Goal: Task Accomplishment & Management: Complete application form

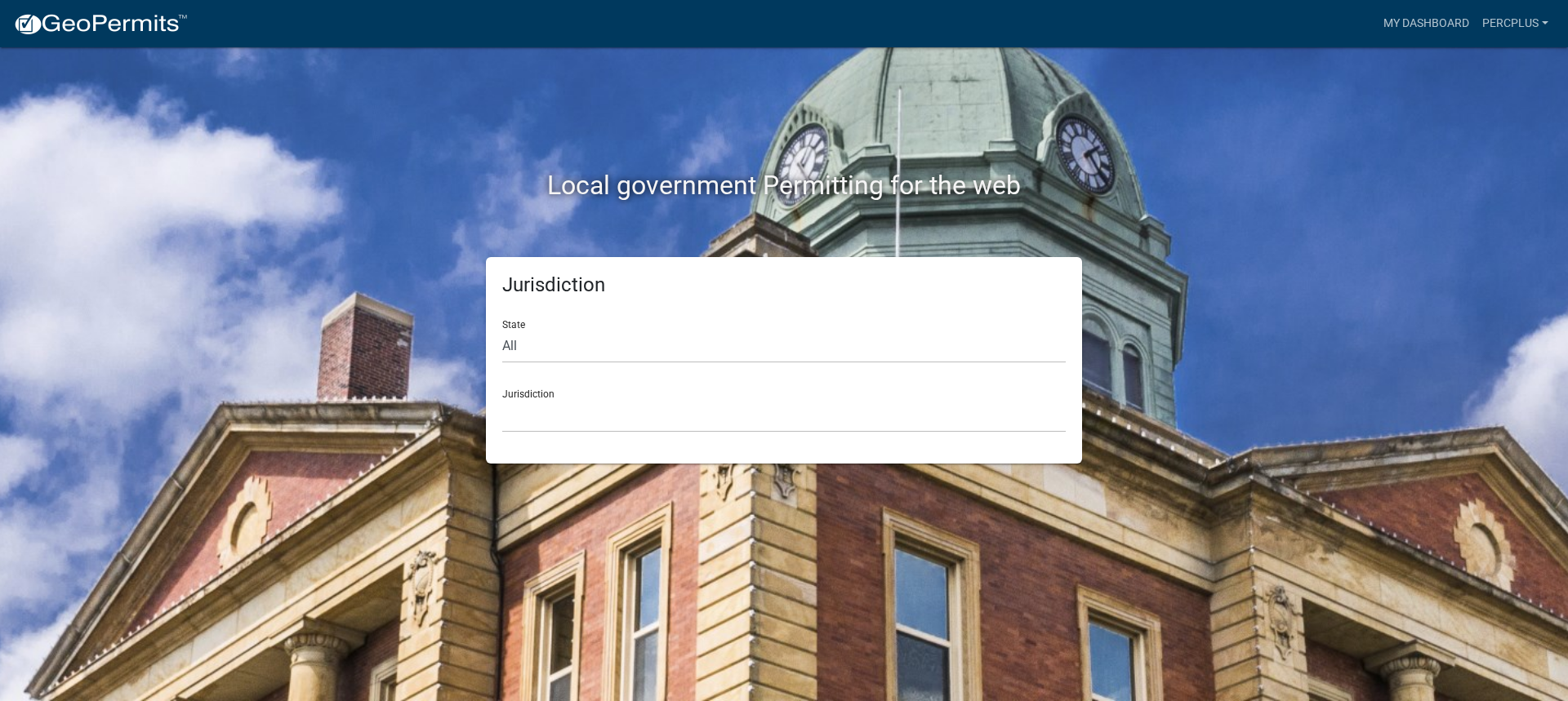
click at [525, 390] on div "Jurisdiction [GEOGRAPHIC_DATA], [US_STATE] [GEOGRAPHIC_DATA], [US_STATE][PERSON…" at bounding box center [784, 404] width 564 height 56
click at [533, 402] on select "[GEOGRAPHIC_DATA], [US_STATE] [GEOGRAPHIC_DATA], [US_STATE][PERSON_NAME][GEOGRA…" at bounding box center [784, 415] width 564 height 33
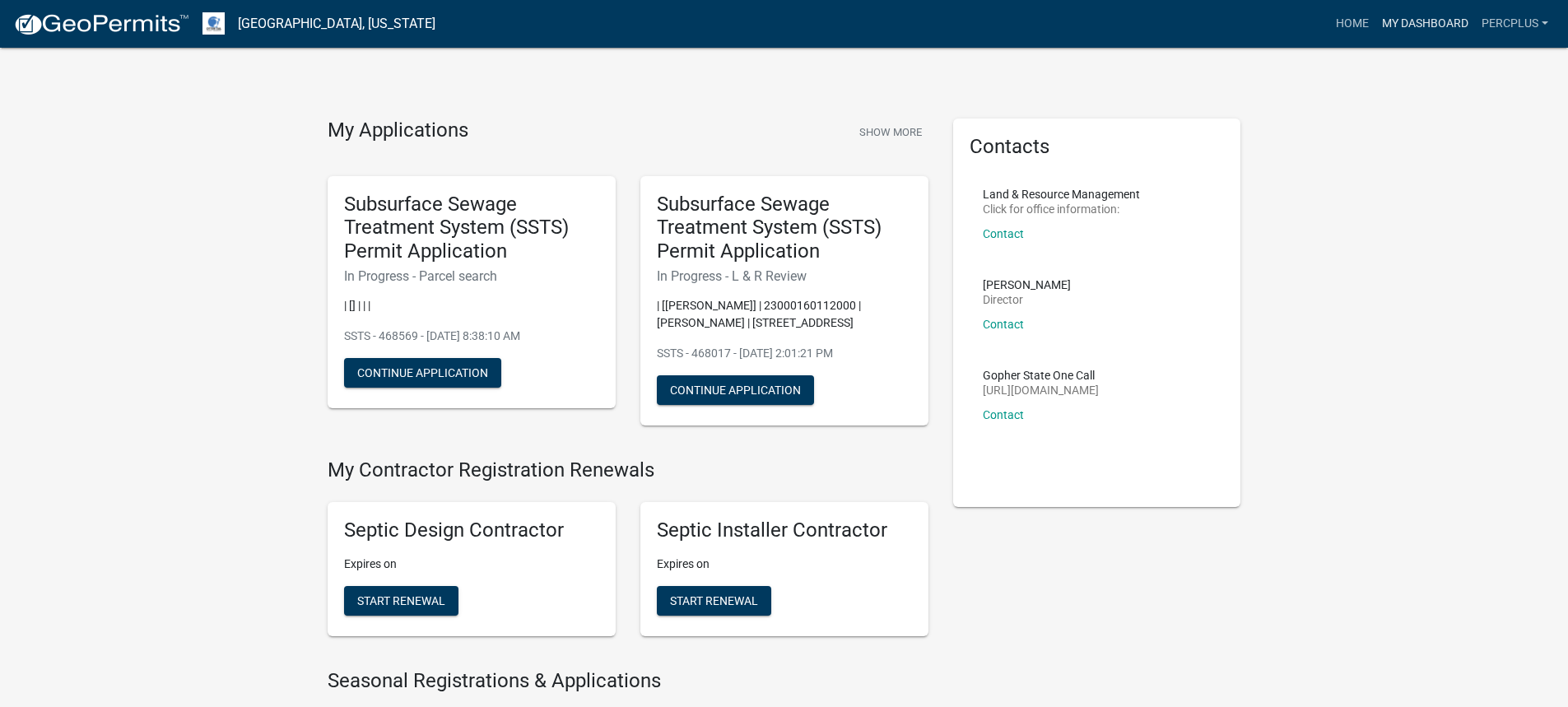
click at [1432, 21] on link "My Dashboard" at bounding box center [1425, 24] width 100 height 31
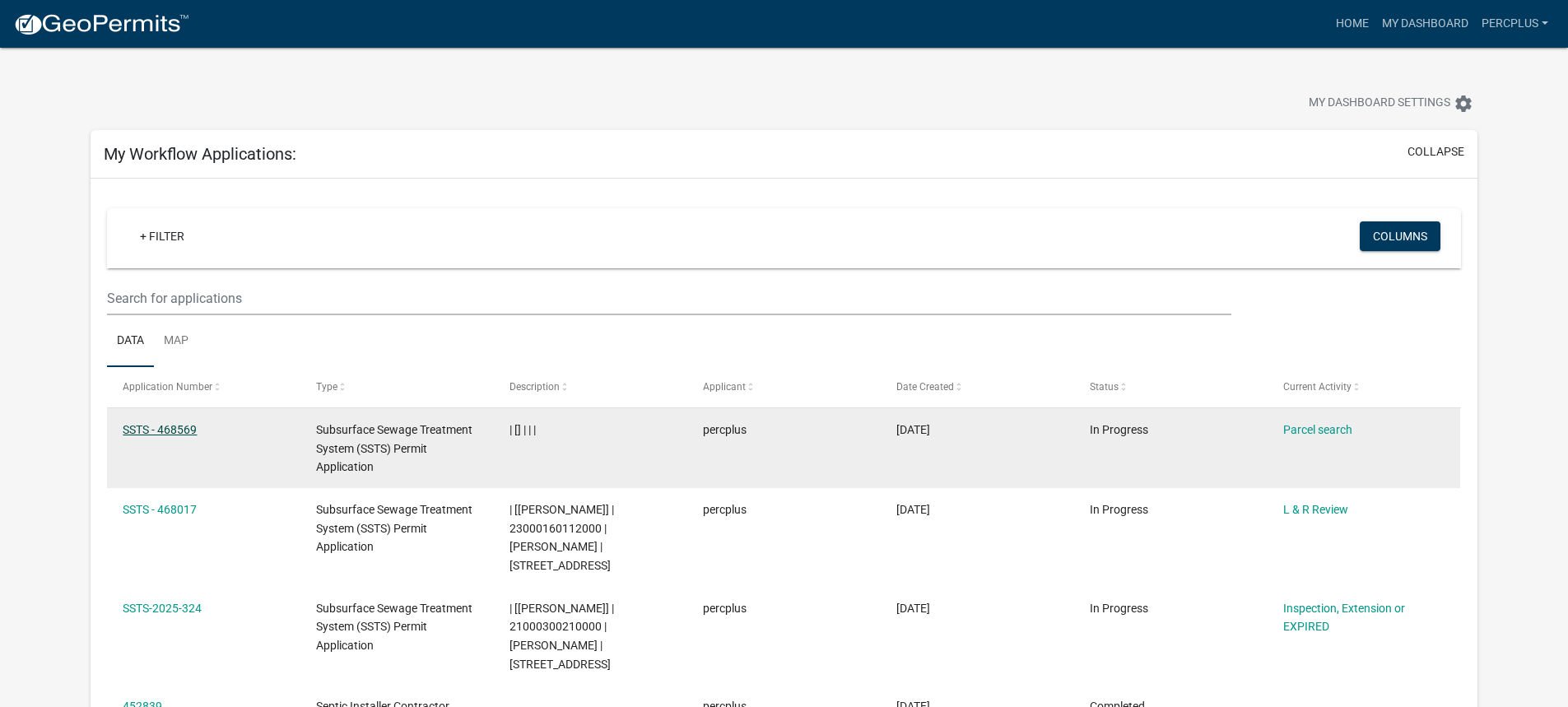
click at [168, 429] on link "SSTS - 468569" at bounding box center [159, 429] width 74 height 13
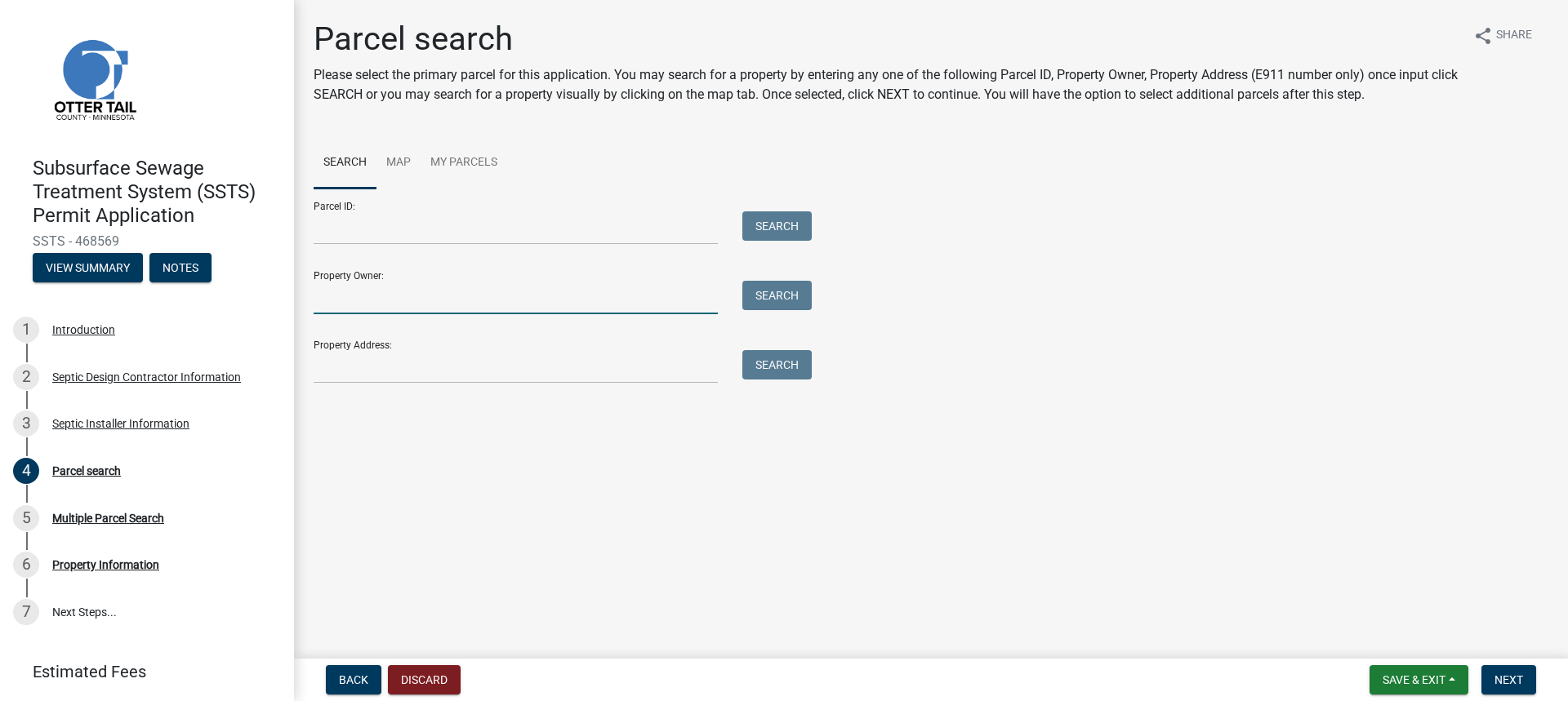
click at [376, 291] on input "Property Owner:" at bounding box center [516, 296] width 404 height 33
type input "[PERSON_NAME]"
click at [782, 295] on button "Search" at bounding box center [776, 295] width 69 height 30
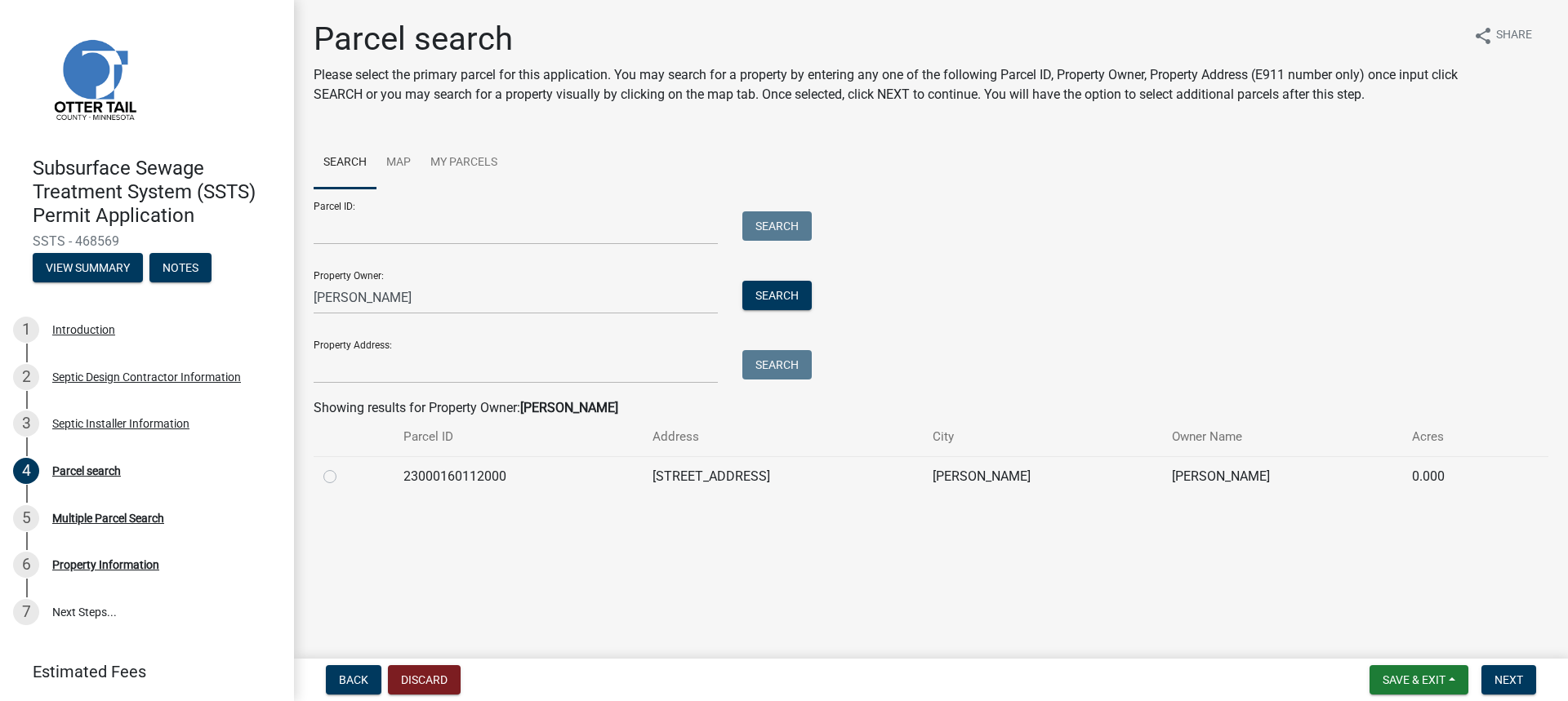
click at [343, 467] on label at bounding box center [343, 467] width 0 height 0
click at [343, 472] on input "radio" at bounding box center [348, 472] width 11 height 11
radio input "true"
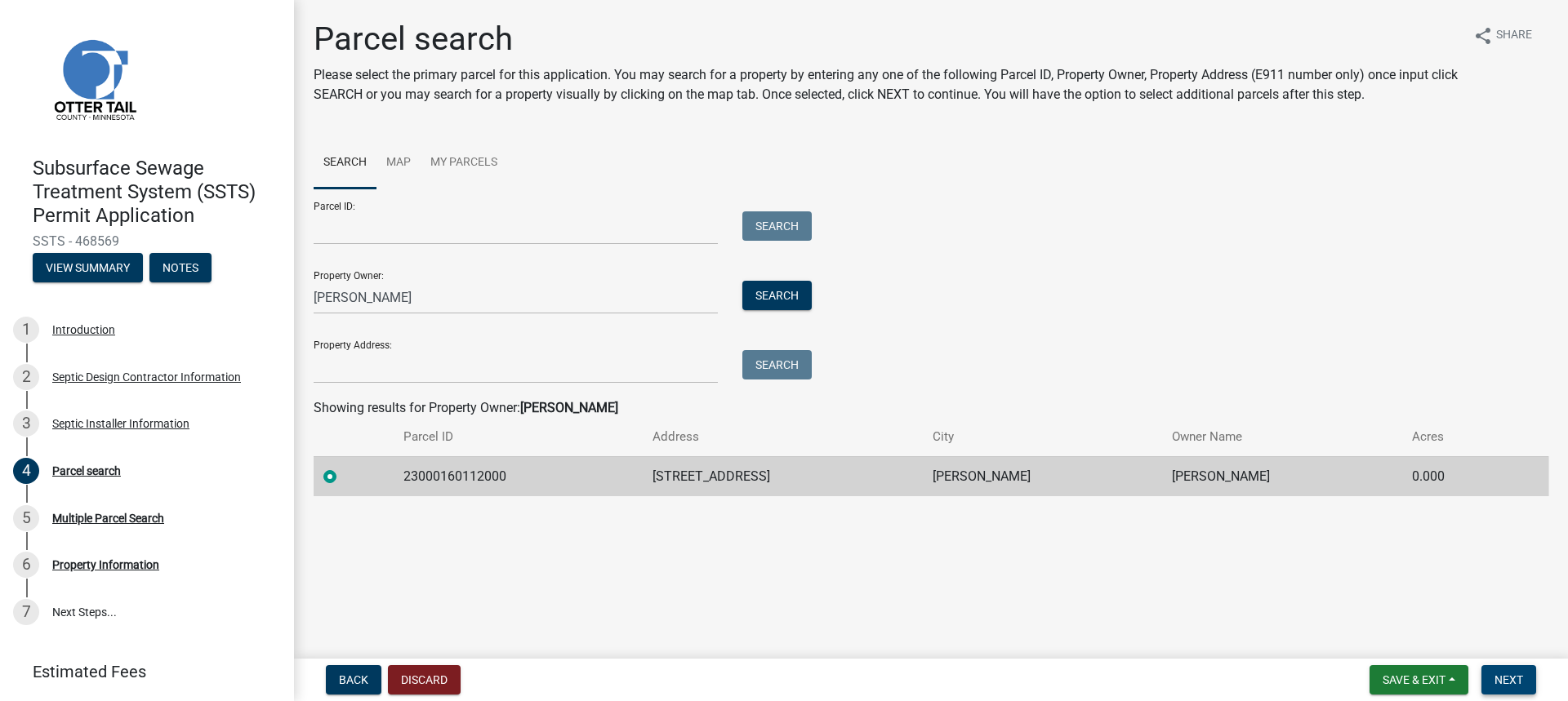
click at [1503, 673] on span "Next" at bounding box center [1508, 679] width 29 height 13
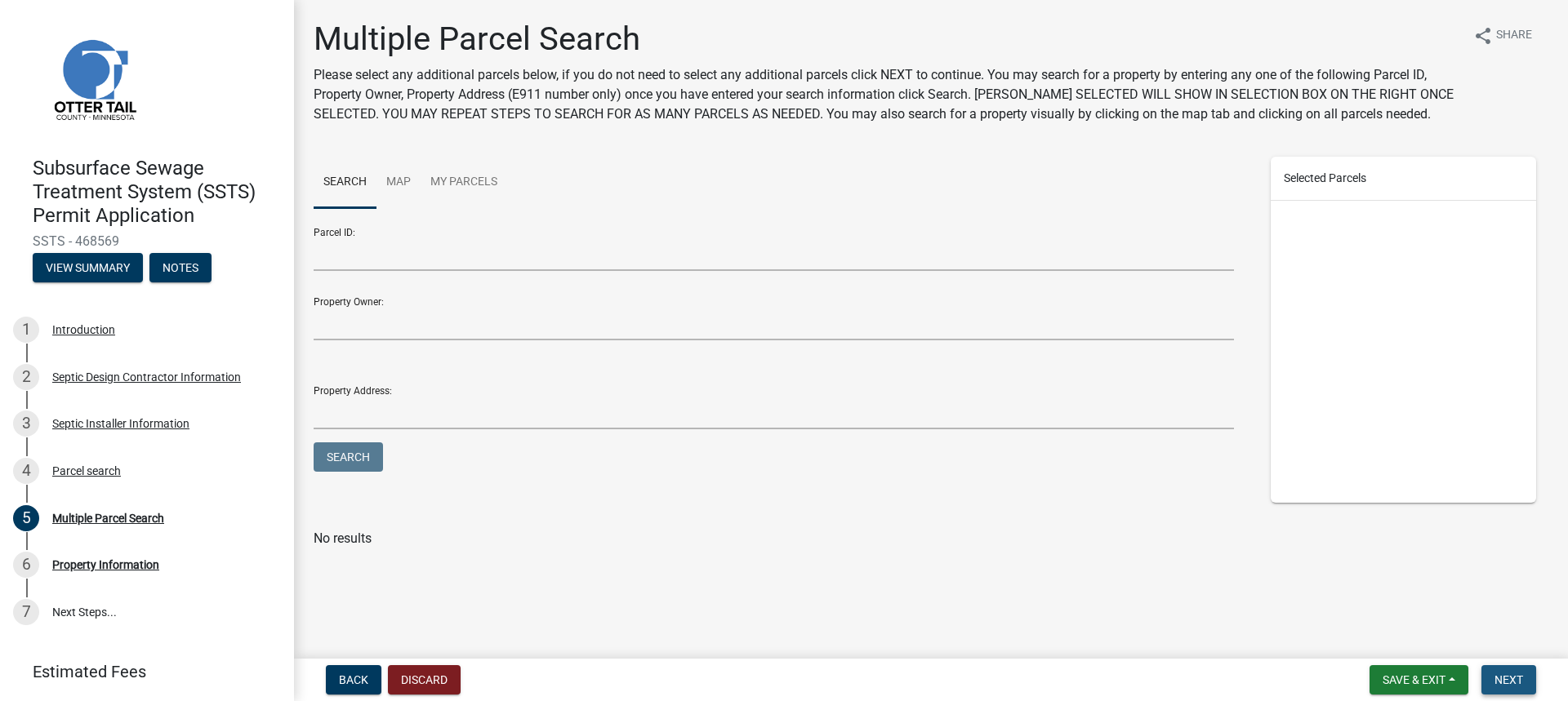
click at [1517, 680] on span "Next" at bounding box center [1508, 679] width 29 height 13
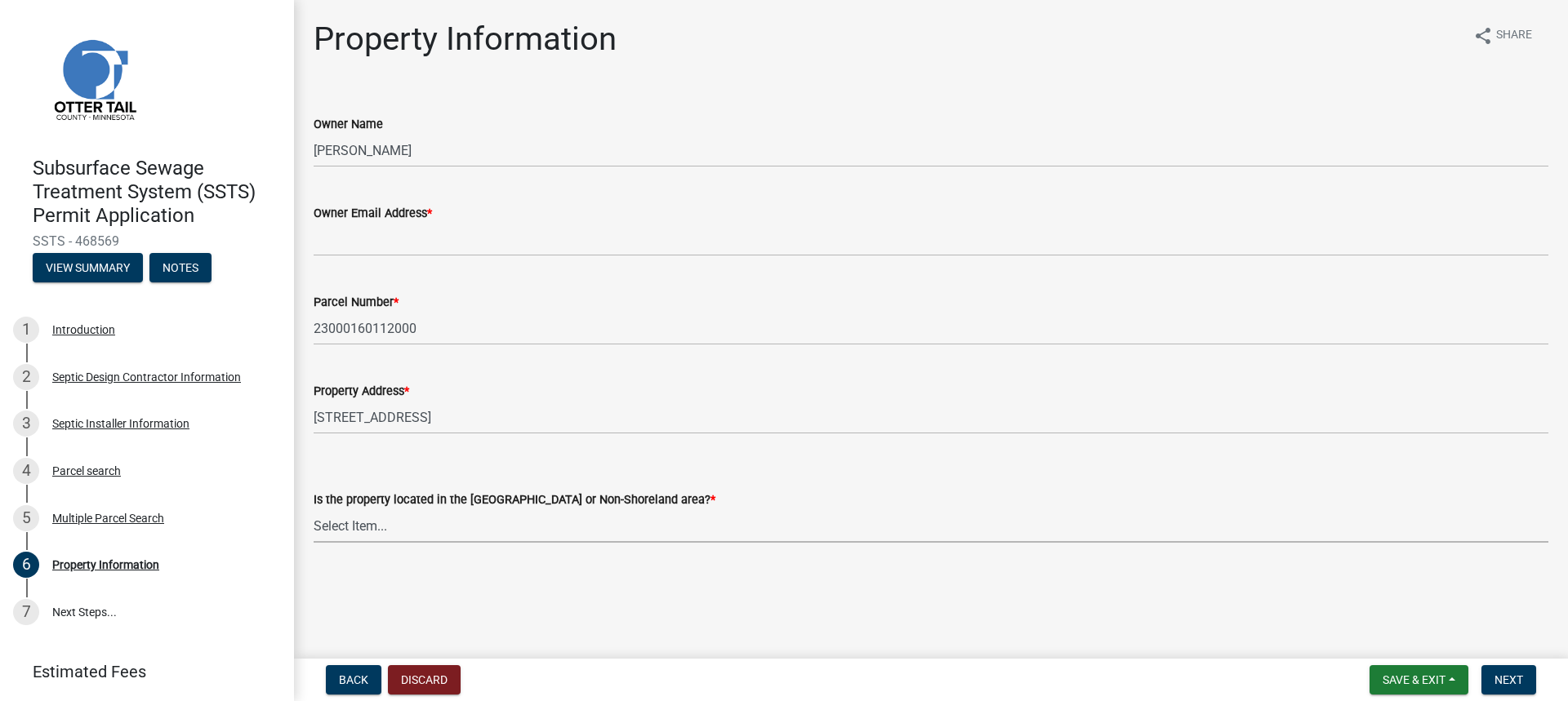
click at [407, 518] on select "Select Item... Shoreland Non-Shoreland" at bounding box center [931, 525] width 1234 height 33
click at [314, 509] on select "Select Item... Shoreland Non-Shoreland" at bounding box center [931, 525] width 1234 height 33
select select "f91142e6-e911-469c-9754-896c7e7f9e05"
click at [1514, 676] on span "Next" at bounding box center [1508, 679] width 29 height 13
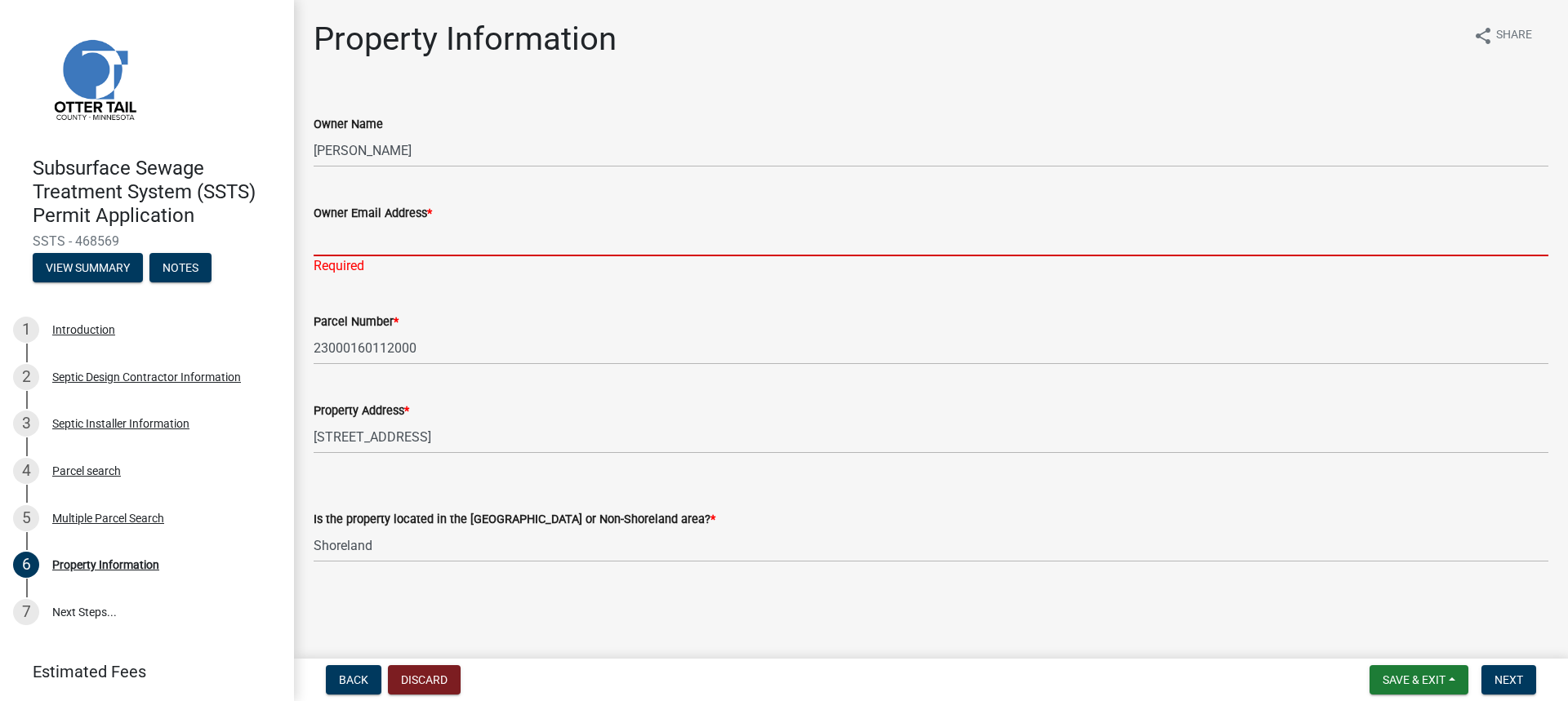
click at [384, 241] on input "Owner Email Address *" at bounding box center [931, 239] width 1234 height 33
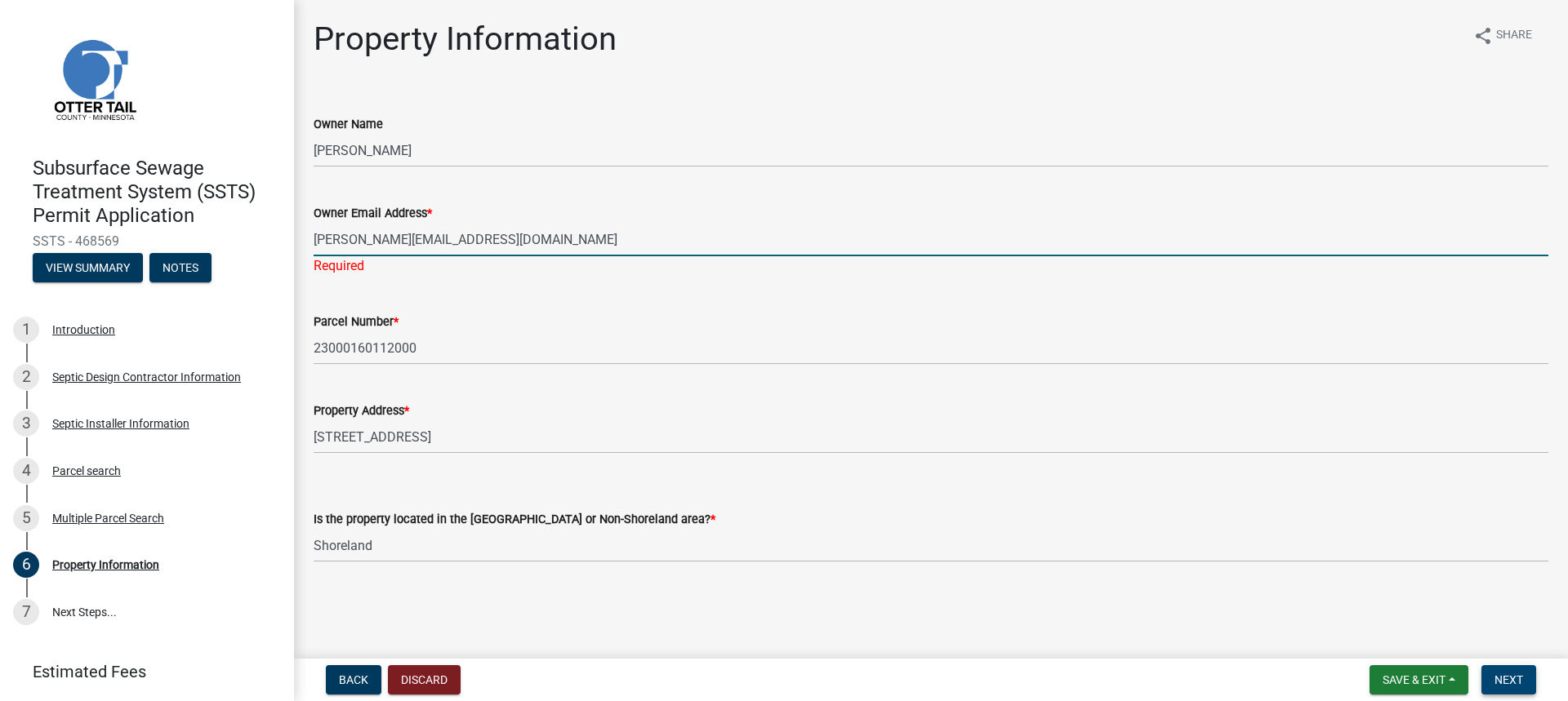
type input "[PERSON_NAME][EMAIL_ADDRESS][DOMAIN_NAME]"
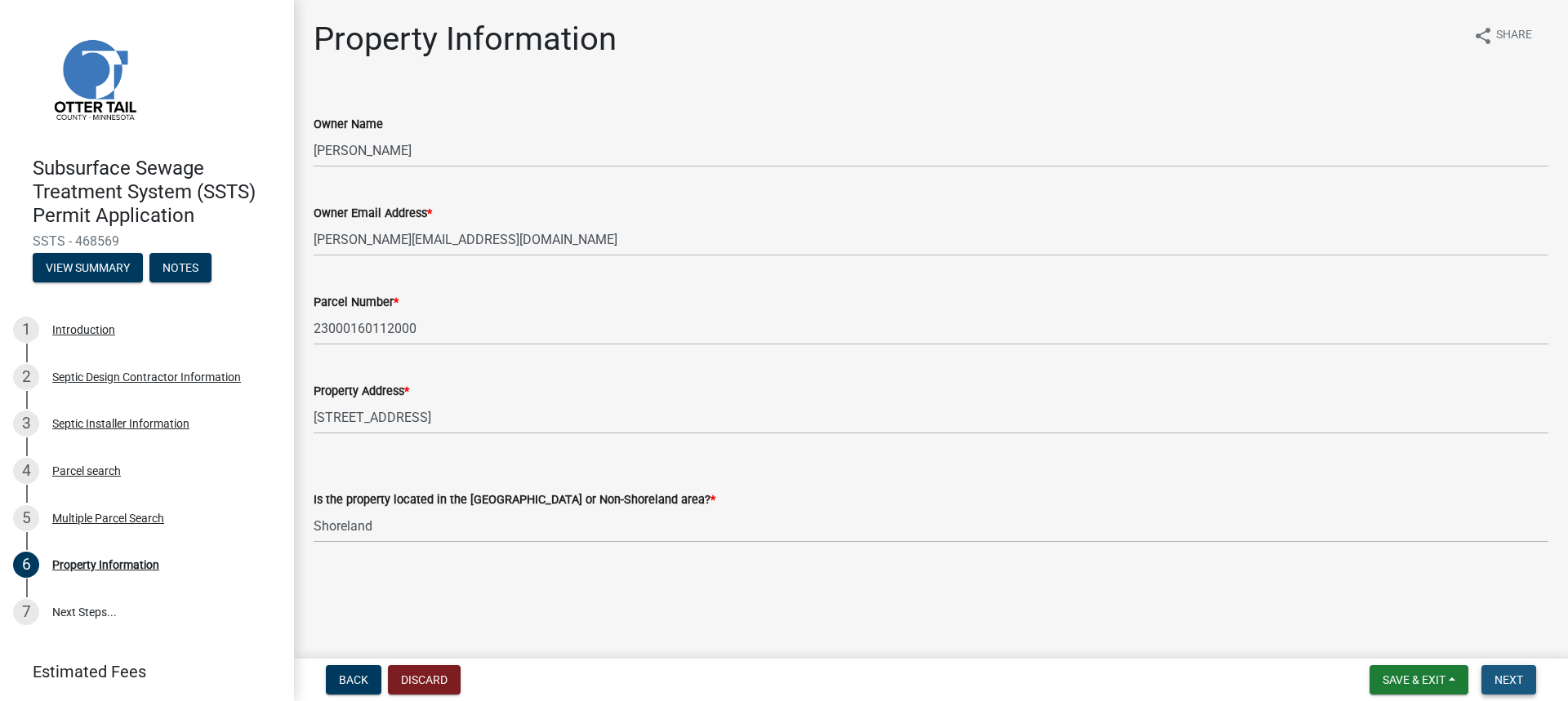
click at [1508, 675] on span "Next" at bounding box center [1508, 679] width 29 height 13
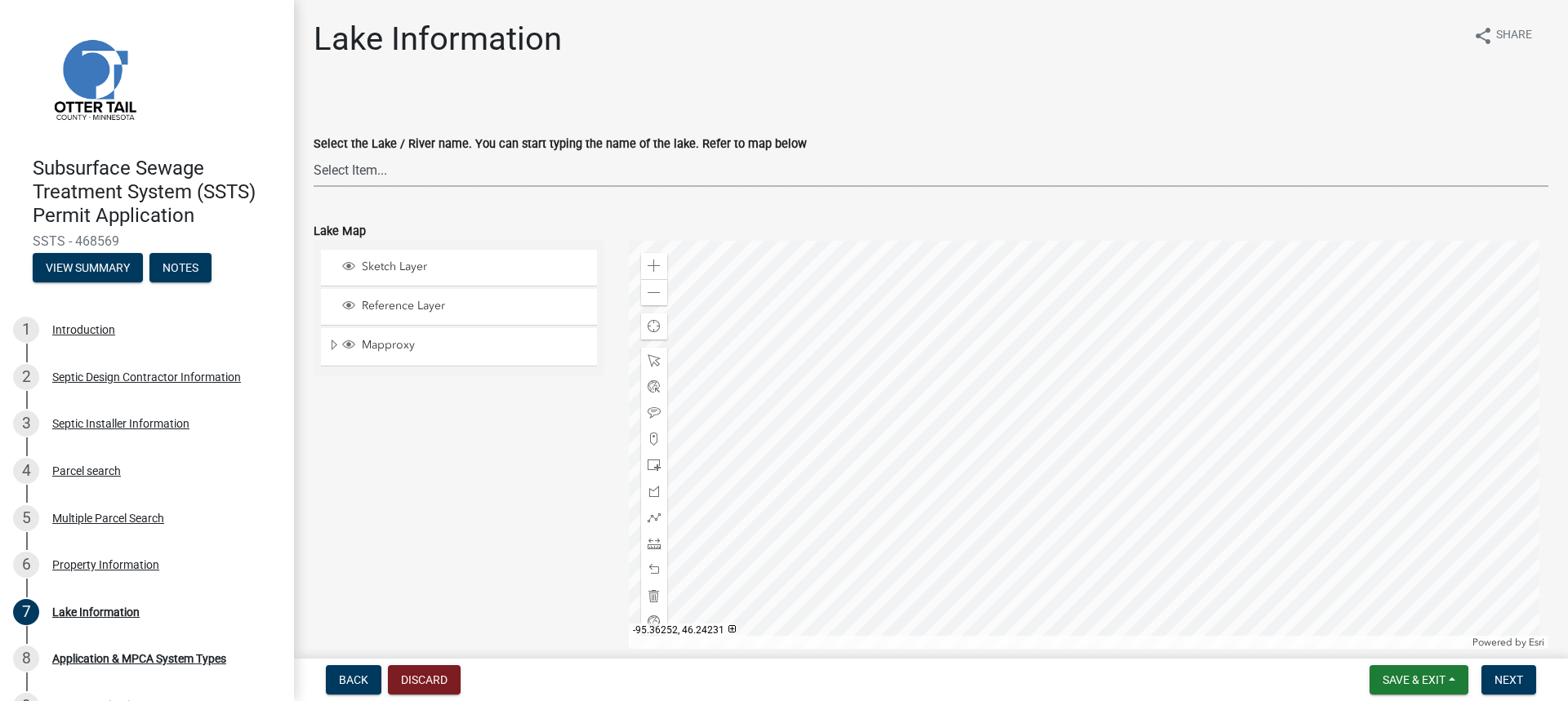
click at [365, 166] on select "Select Item... None [PERSON_NAME] 56-031 [PERSON_NAME] 56-118 [PERSON_NAME] 56-…" at bounding box center [931, 169] width 1234 height 33
click at [356, 164] on select "Select Item... None [PERSON_NAME] 56-031 [PERSON_NAME] 56-118 [PERSON_NAME] 56-…" at bounding box center [931, 169] width 1234 height 33
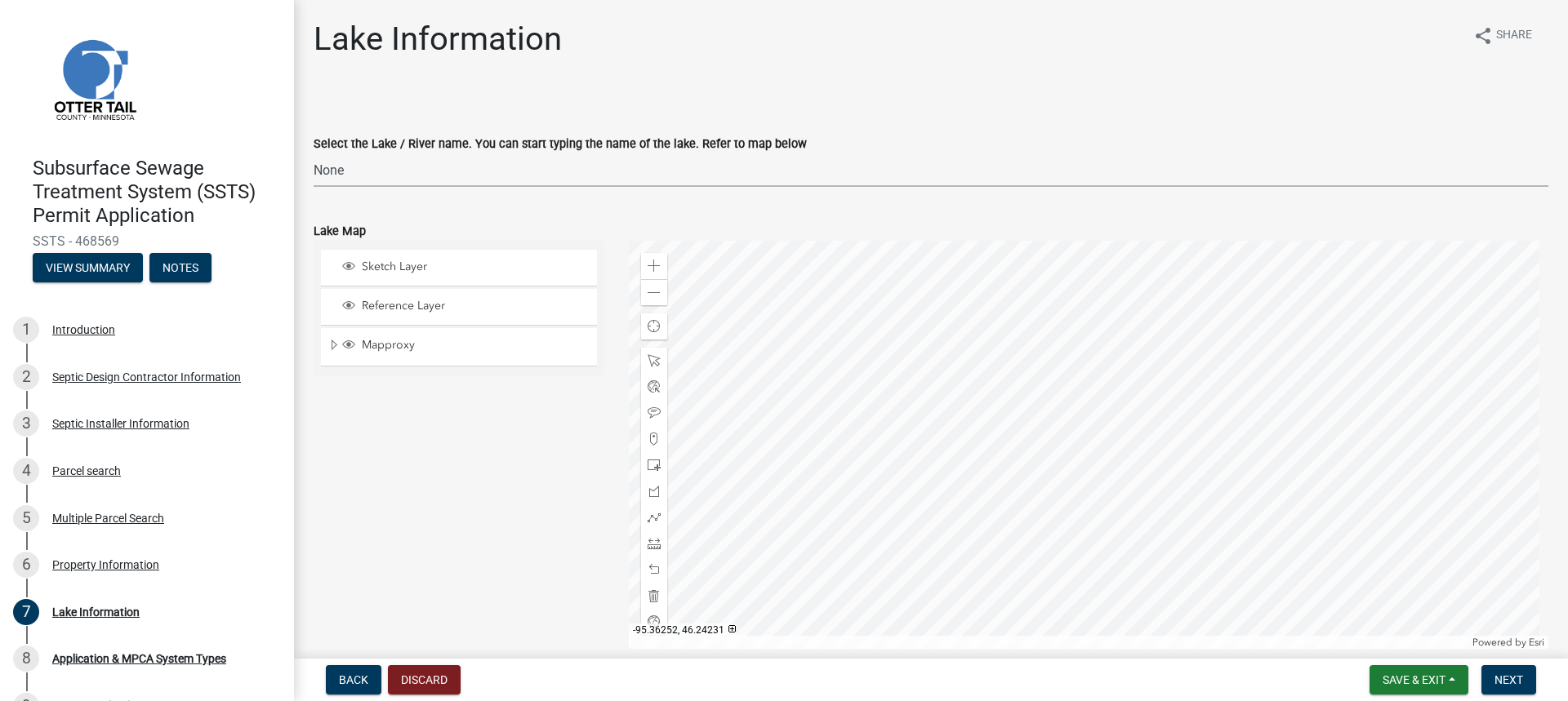
click at [314, 153] on select "Select Item... None [PERSON_NAME] 56-031 [PERSON_NAME] 56-118 [PERSON_NAME] 56-…" at bounding box center [931, 169] width 1234 height 33
click at [1499, 675] on span "Next" at bounding box center [1508, 679] width 29 height 13
click at [387, 263] on span "Sketch Layer" at bounding box center [474, 267] width 234 height 14
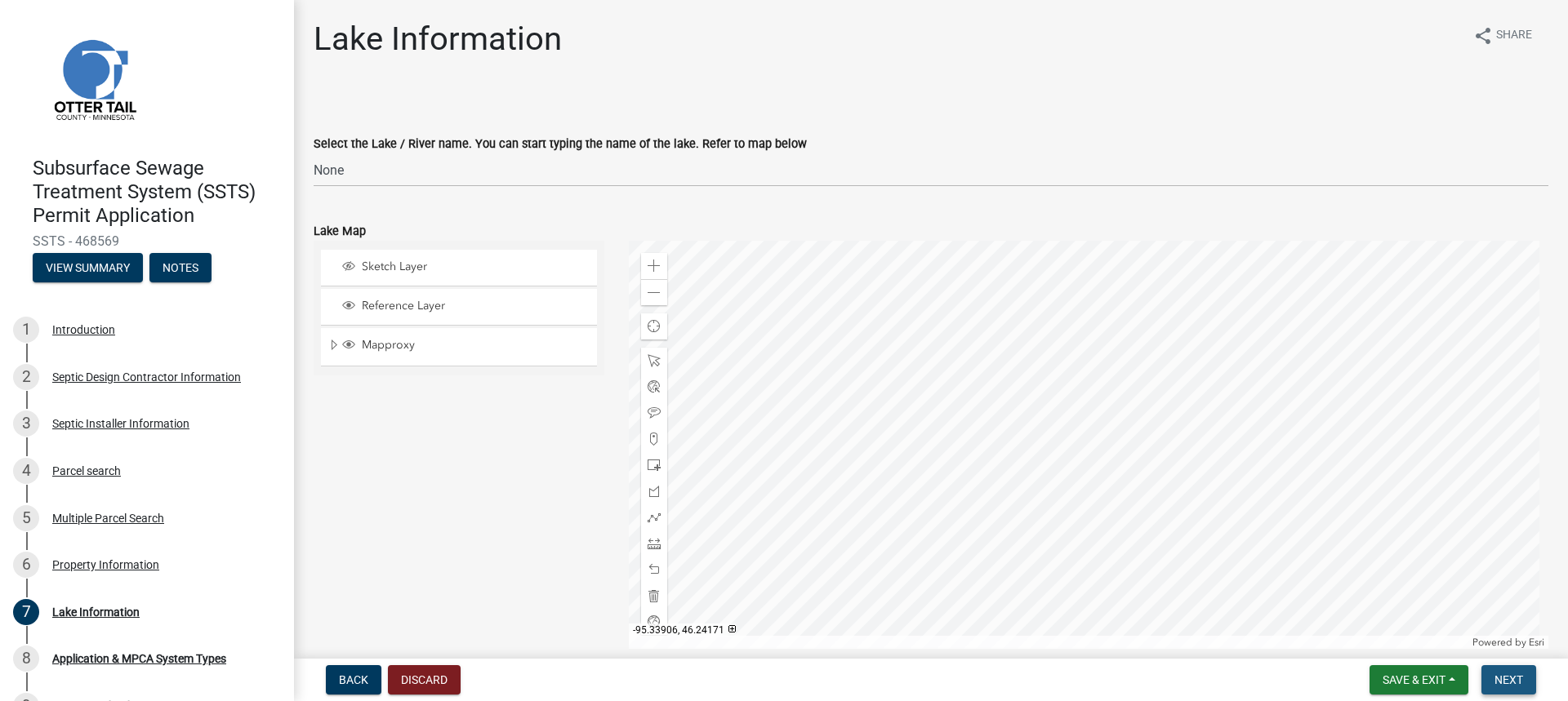
click at [1507, 678] on span "Next" at bounding box center [1508, 679] width 29 height 13
click at [464, 269] on span "Sketch Layer" at bounding box center [474, 267] width 234 height 14
click at [452, 349] on span "Mapproxy" at bounding box center [474, 345] width 234 height 14
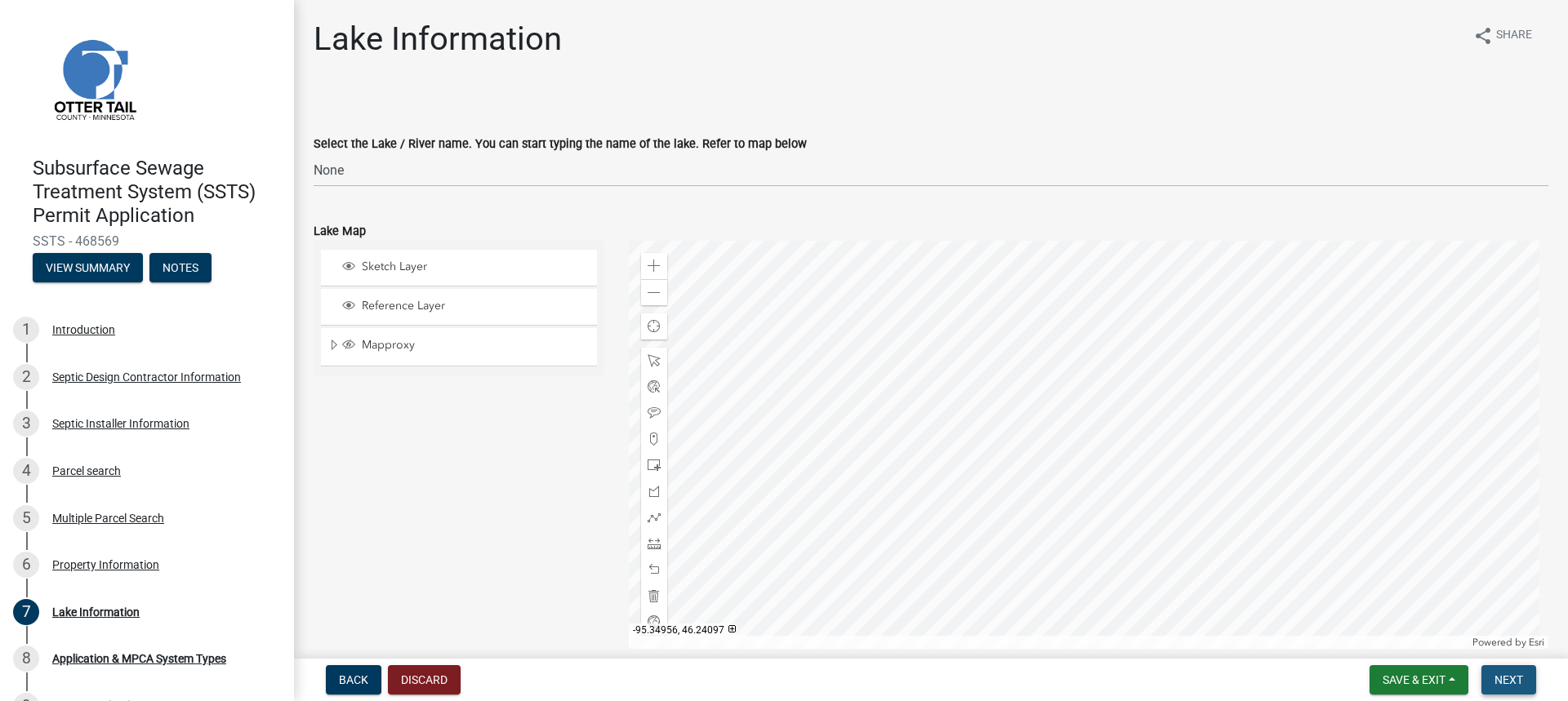
click at [1514, 675] on span "Next" at bounding box center [1508, 679] width 29 height 13
click at [447, 301] on span "Reference Layer" at bounding box center [474, 305] width 234 height 14
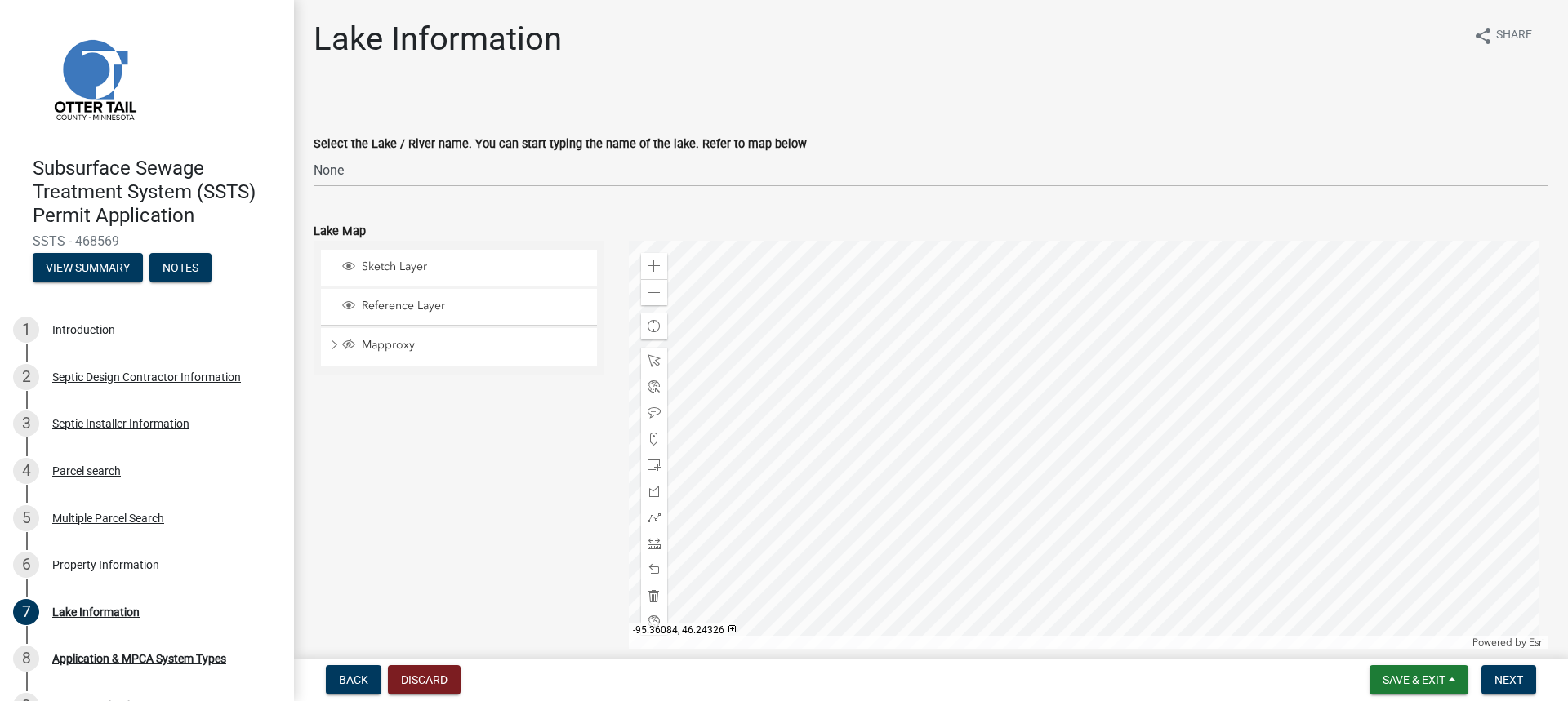
click at [442, 257] on div "Sketch Layer" at bounding box center [459, 268] width 276 height 36
click at [401, 259] on span "Sketch Layer" at bounding box center [474, 267] width 234 height 14
click at [382, 339] on span "Mapproxy" at bounding box center [474, 345] width 234 height 14
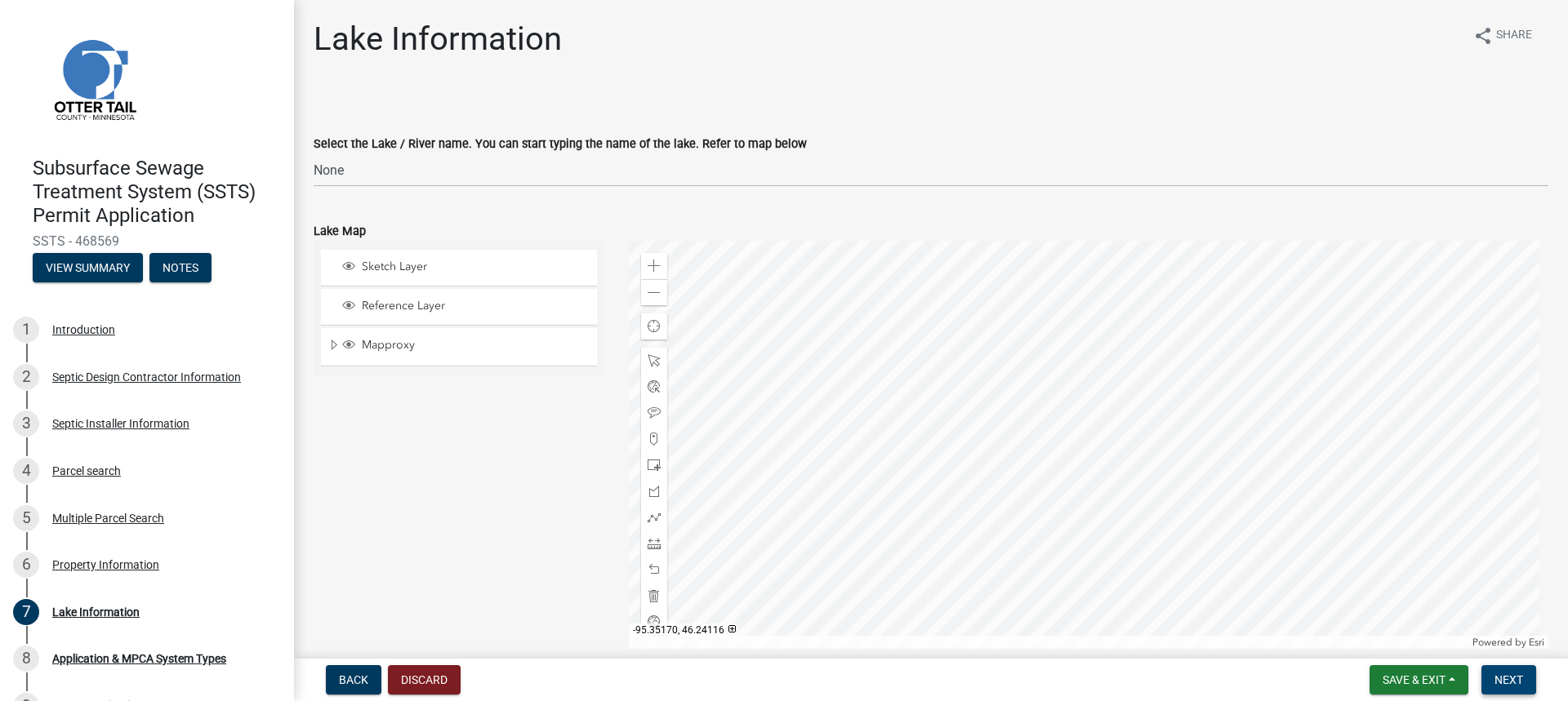
click at [1515, 674] on span "Next" at bounding box center [1508, 679] width 29 height 13
click at [430, 261] on span "Sketch Layer" at bounding box center [474, 267] width 234 height 14
click at [1509, 670] on button "Next" at bounding box center [1508, 679] width 55 height 30
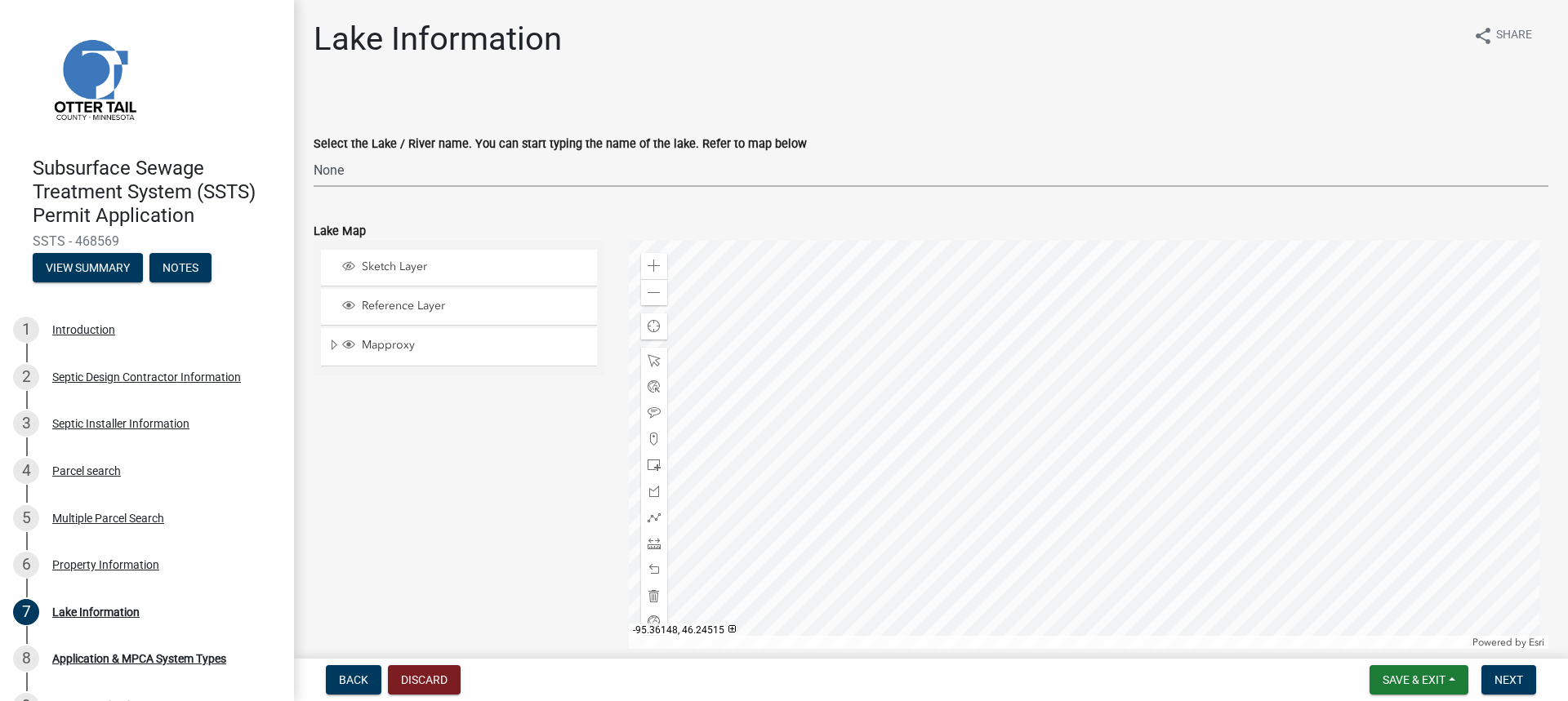
click at [354, 167] on select "Select Item... None [PERSON_NAME] 56-031 [PERSON_NAME] 56-118 [PERSON_NAME] 56-…" at bounding box center [931, 169] width 1234 height 33
select select "c68455c4-e570-48ab-b728-a204354a7520"
click at [1513, 679] on span "Next" at bounding box center [1508, 679] width 29 height 13
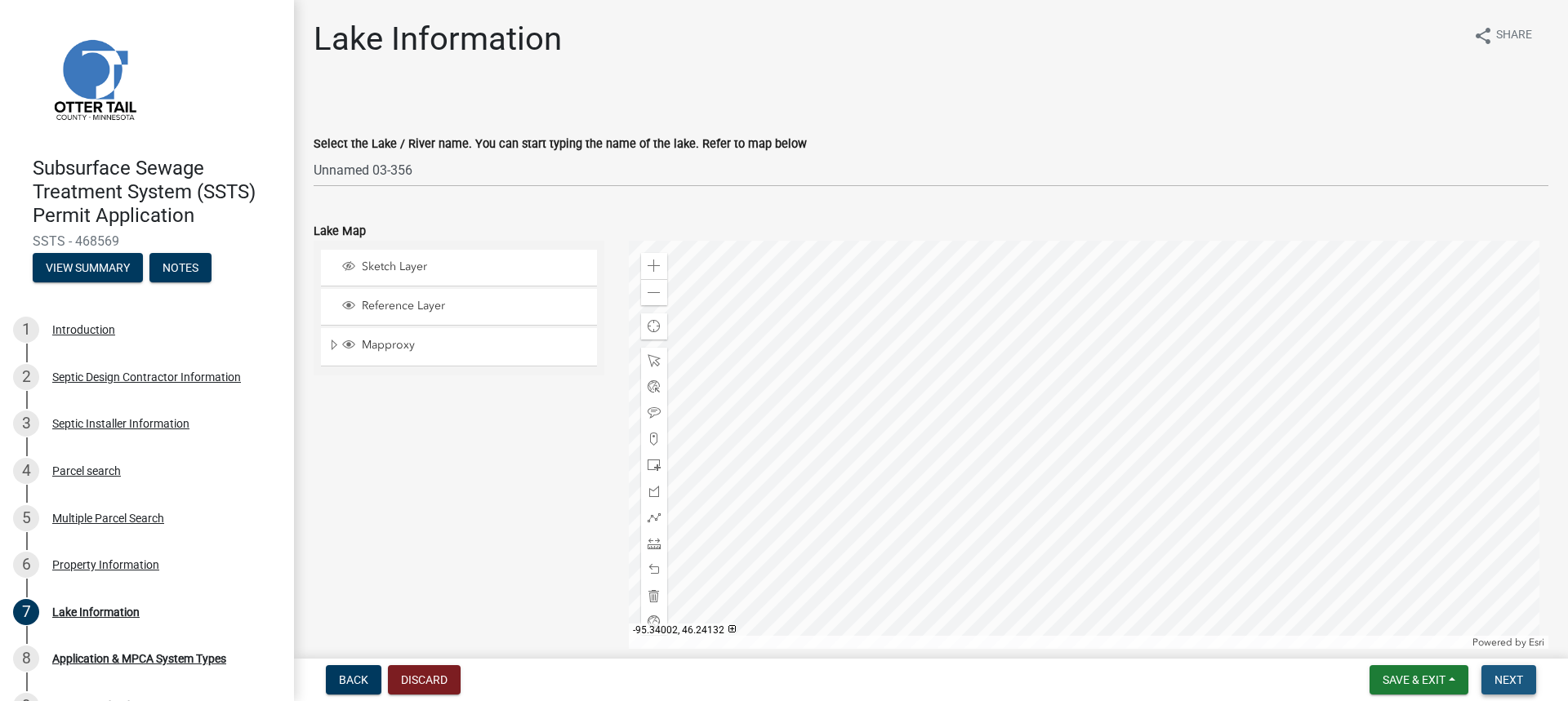
click at [1513, 679] on span "Next" at bounding box center [1508, 679] width 29 height 13
click at [434, 332] on div "Mapproxy" at bounding box center [459, 346] width 276 height 37
click at [400, 261] on span "Sketch Layer" at bounding box center [474, 267] width 234 height 14
click at [383, 343] on span "Mapproxy" at bounding box center [474, 345] width 234 height 14
click at [1520, 669] on button "Next" at bounding box center [1508, 679] width 55 height 30
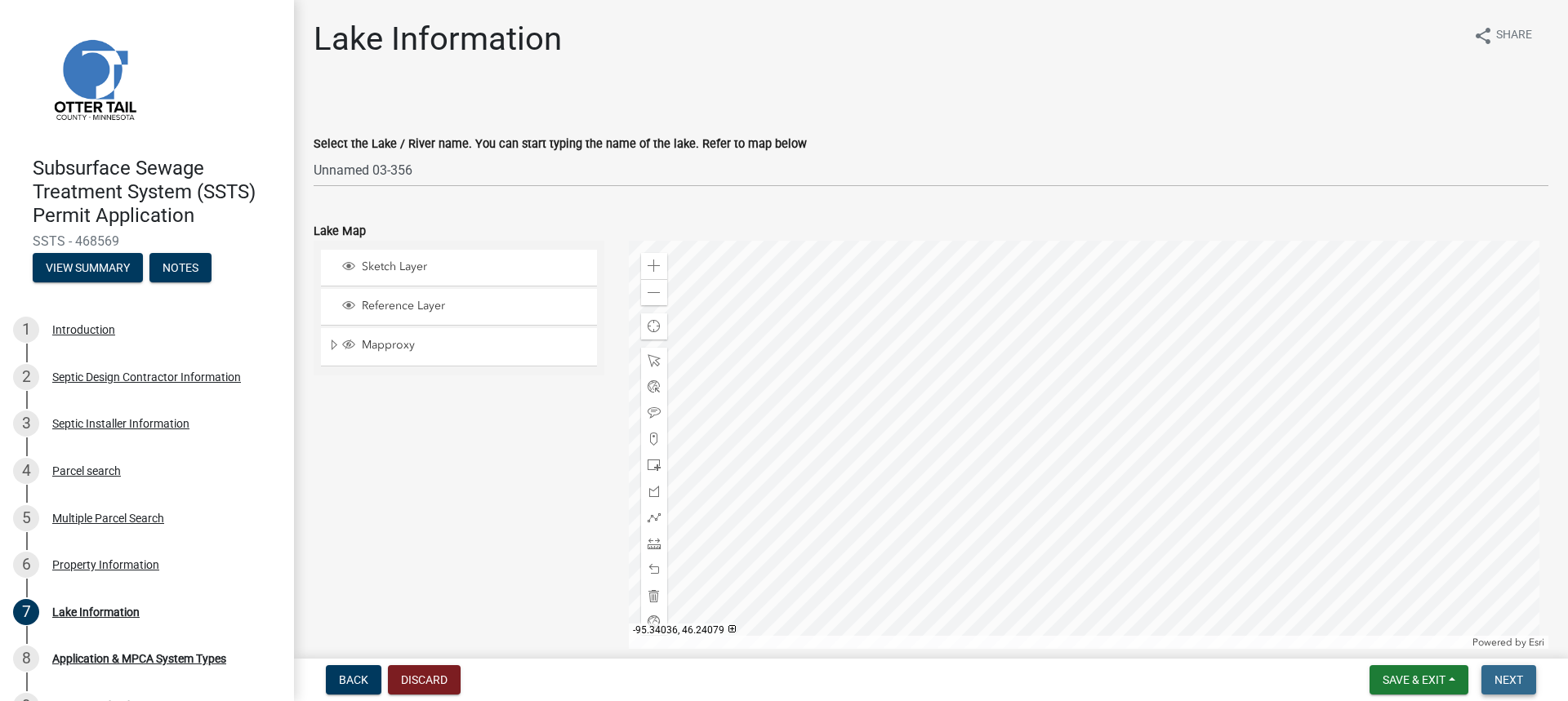
click at [1520, 669] on button "Next" at bounding box center [1508, 679] width 55 height 30
click at [1518, 671] on button "Next" at bounding box center [1508, 679] width 55 height 30
click at [434, 264] on span "Sketch Layer" at bounding box center [474, 267] width 234 height 14
click at [388, 334] on div "Mapproxy" at bounding box center [459, 346] width 276 height 37
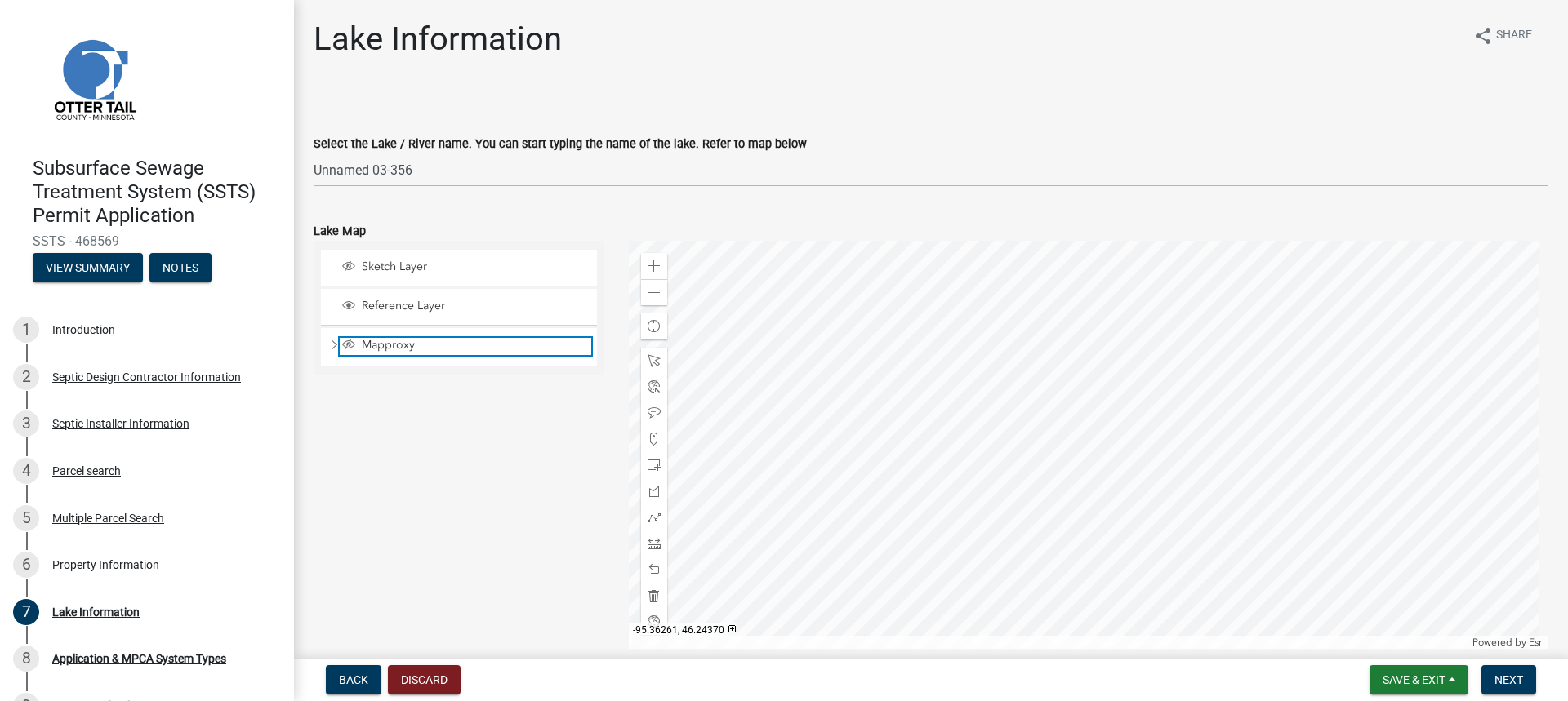
click at [380, 339] on span "Mapproxy" at bounding box center [474, 345] width 234 height 14
click at [1509, 673] on span "Next" at bounding box center [1508, 679] width 29 height 13
click at [1508, 673] on span "Next" at bounding box center [1508, 679] width 29 height 13
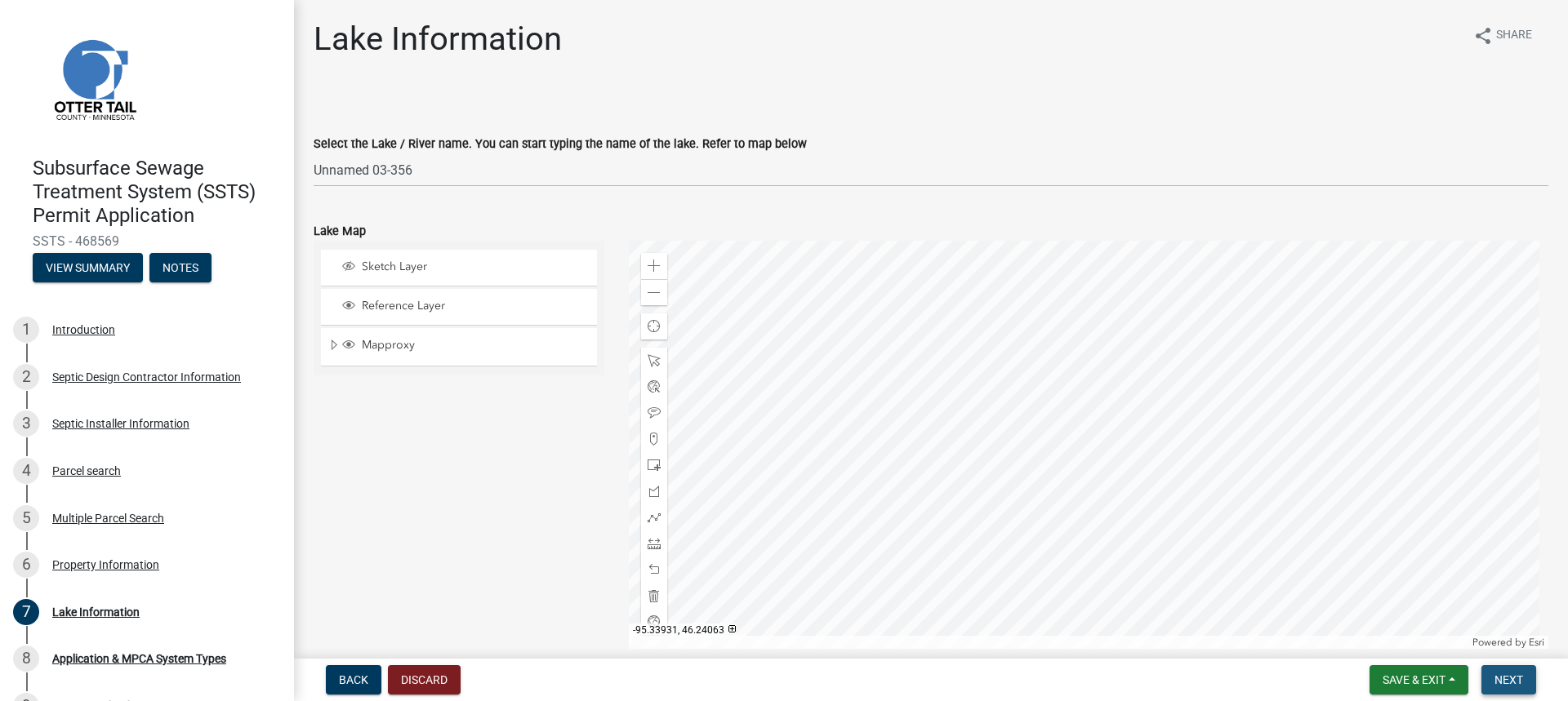
click at [1504, 673] on span "Next" at bounding box center [1508, 679] width 29 height 13
click at [1503, 673] on span "Next" at bounding box center [1508, 679] width 29 height 13
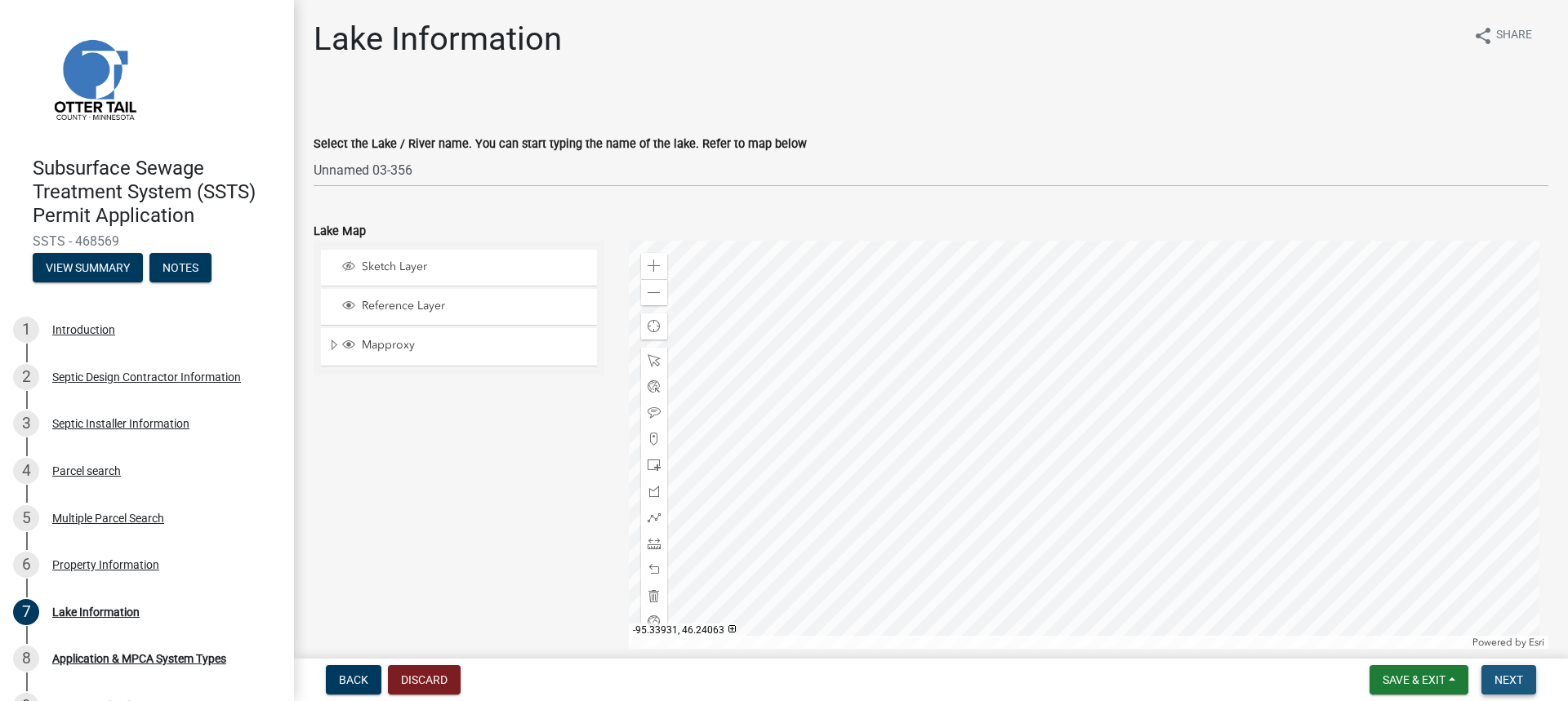
click at [1503, 673] on span "Next" at bounding box center [1508, 679] width 29 height 13
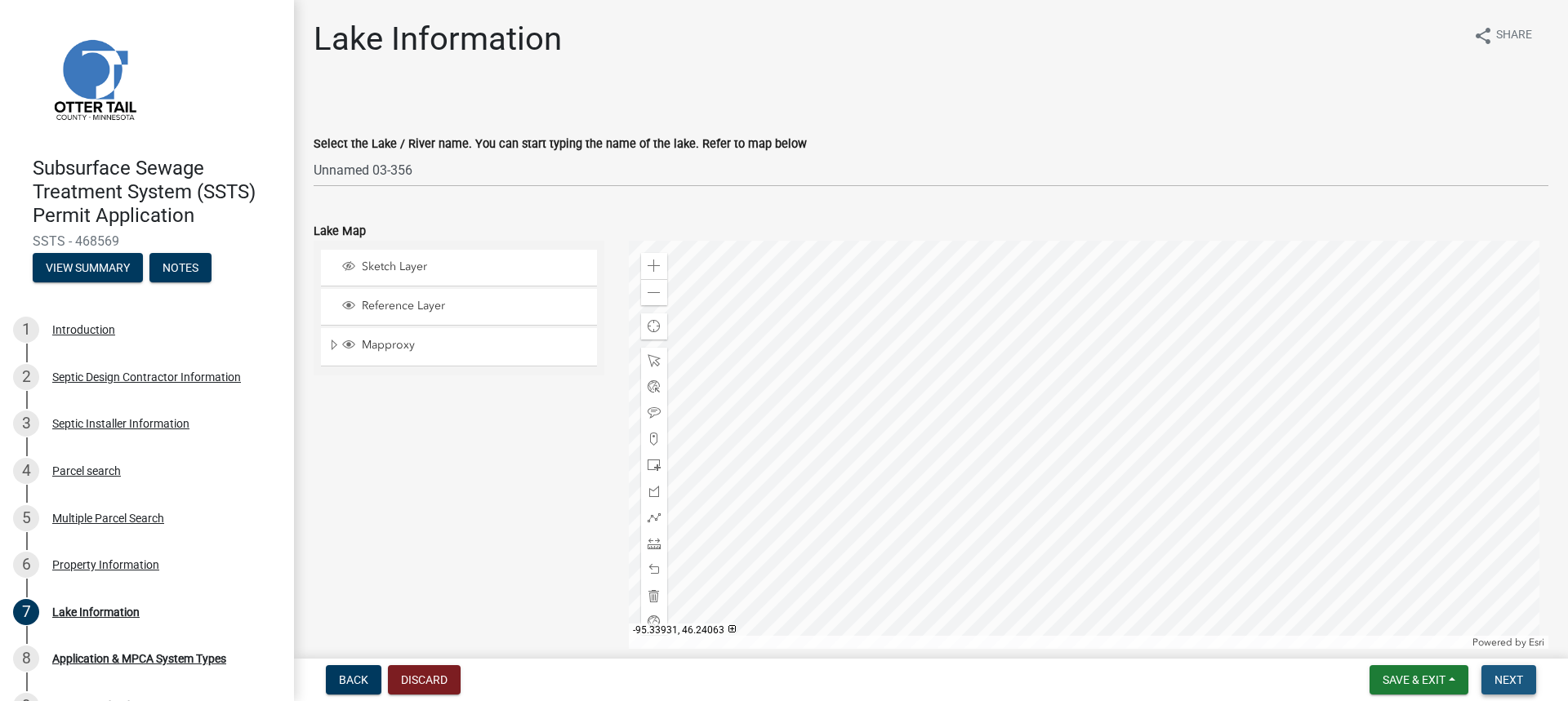
click at [1503, 673] on span "Next" at bounding box center [1508, 679] width 29 height 13
drag, startPoint x: 1503, startPoint y: 672, endPoint x: 1495, endPoint y: 668, distance: 8.9
click at [1495, 669] on button "Next" at bounding box center [1508, 679] width 55 height 30
click at [1502, 678] on span "Next" at bounding box center [1508, 679] width 29 height 13
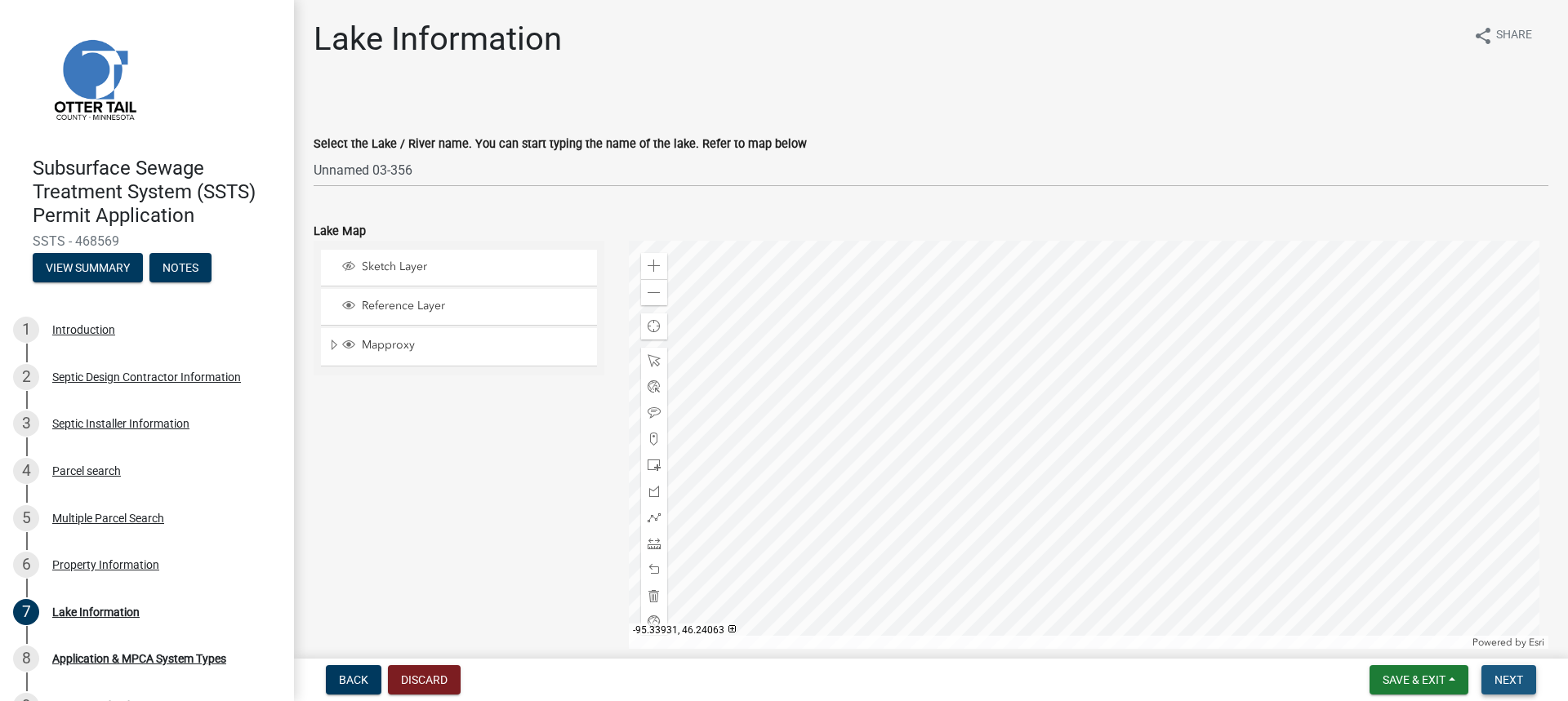
click at [1502, 678] on span "Next" at bounding box center [1508, 679] width 29 height 13
click at [1500, 674] on span "Next" at bounding box center [1508, 679] width 29 height 13
click at [1500, 673] on span "Next" at bounding box center [1508, 679] width 29 height 13
click at [1499, 671] on button "Next" at bounding box center [1508, 679] width 55 height 30
click at [1499, 670] on button "Next" at bounding box center [1508, 679] width 55 height 30
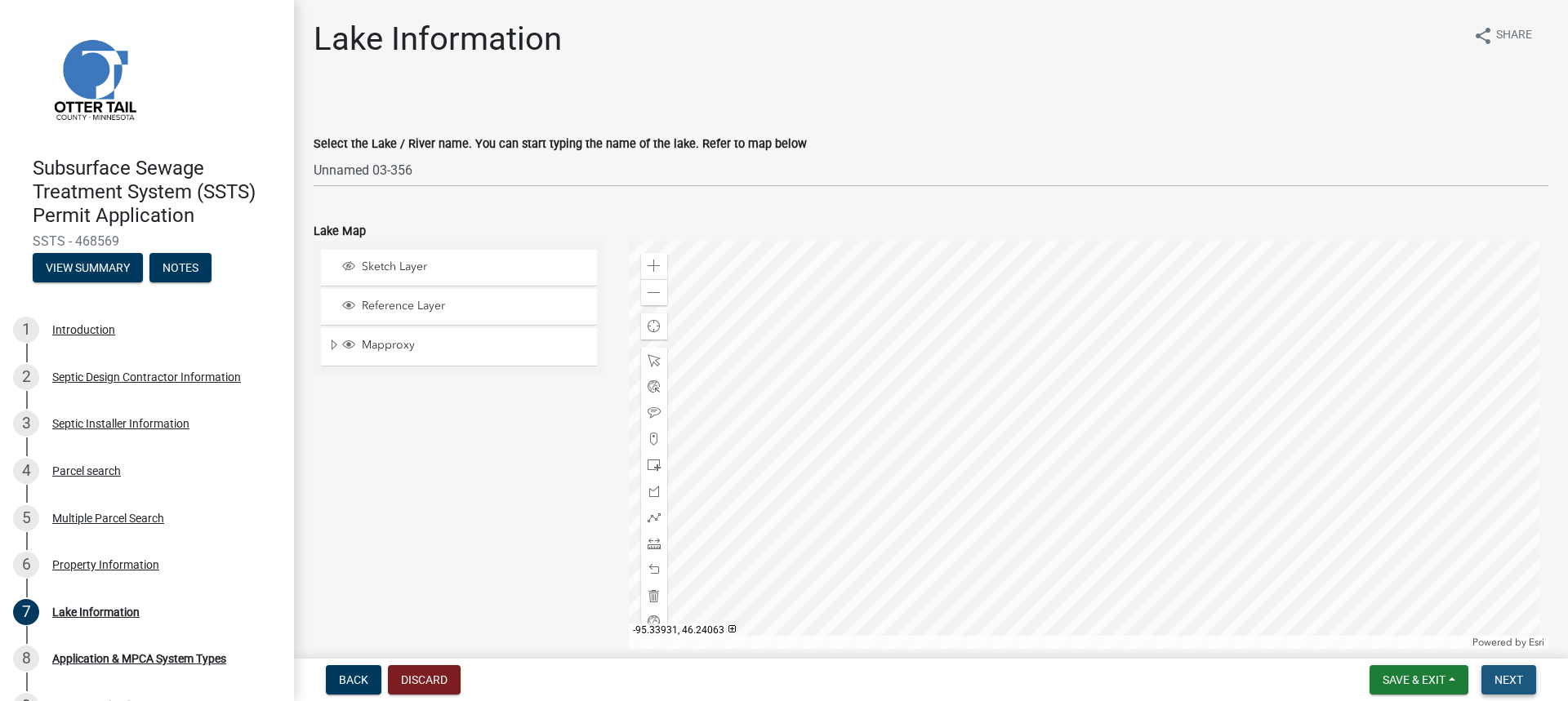
click at [1500, 672] on button "Next" at bounding box center [1508, 679] width 55 height 30
drag, startPoint x: 1500, startPoint y: 672, endPoint x: 1506, endPoint y: 680, distance: 10.0
click at [1506, 680] on span "Next" at bounding box center [1508, 679] width 29 height 13
click at [1412, 679] on span "Save & Exit" at bounding box center [1414, 679] width 63 height 13
click at [1387, 595] on button "Save" at bounding box center [1402, 597] width 131 height 39
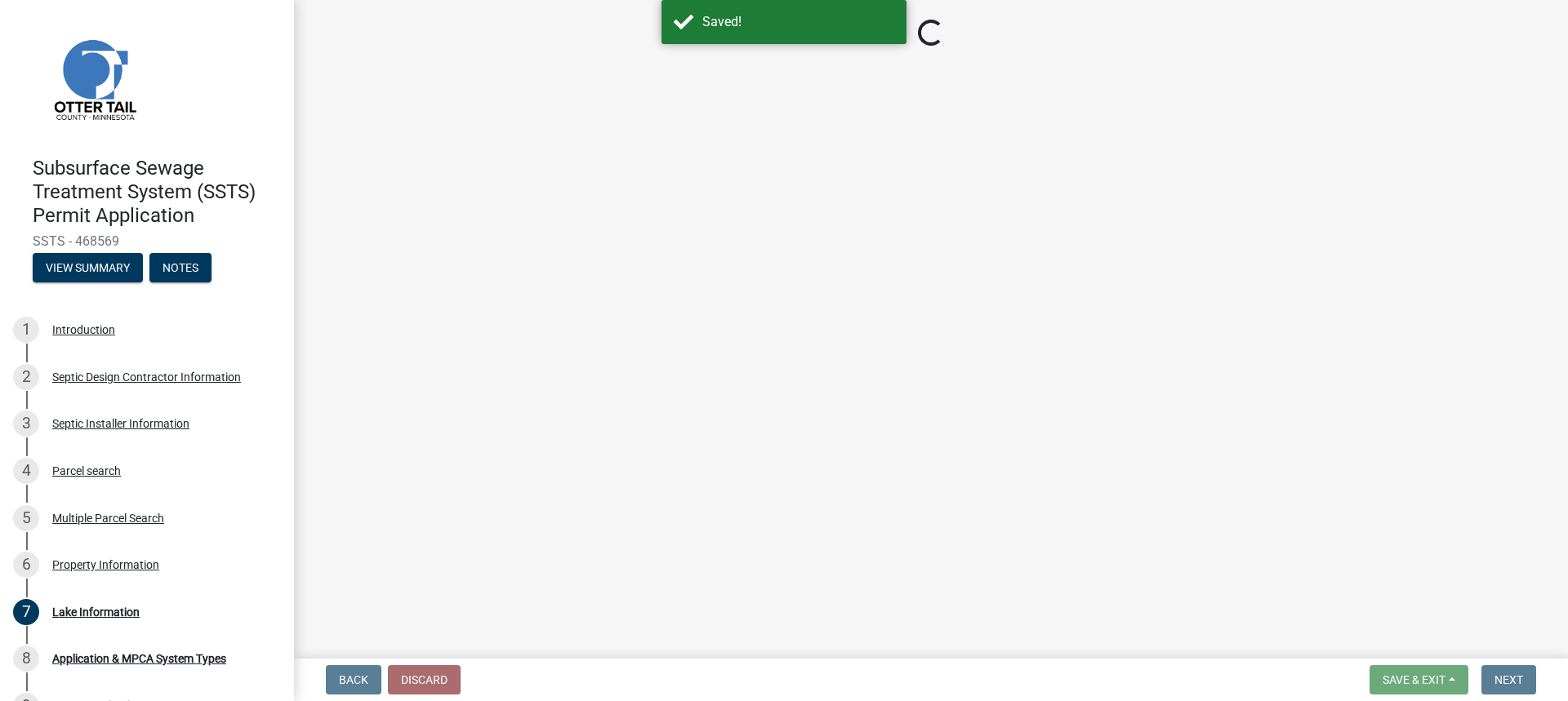
select select "c68455c4-e570-48ab-b728-a204354a7520"
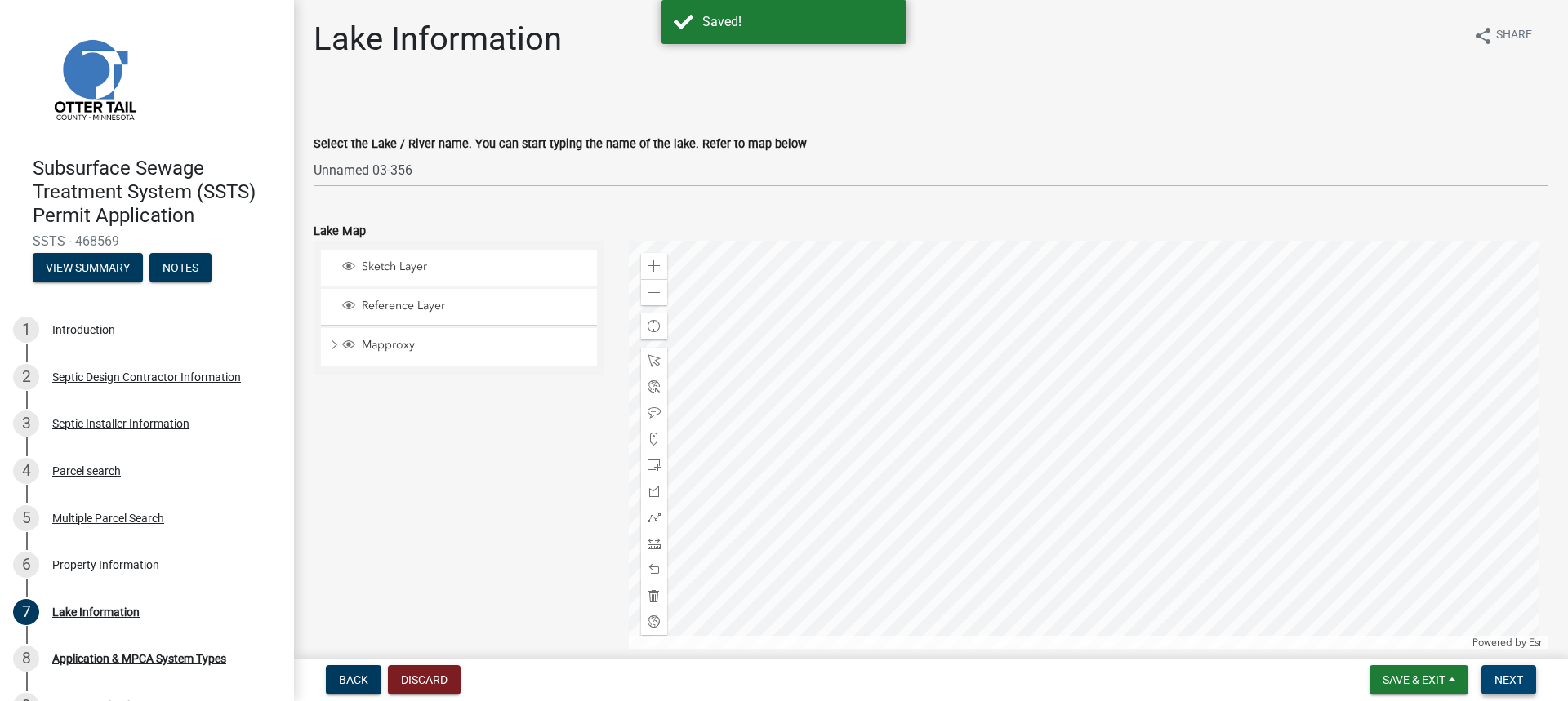
click at [1499, 676] on span "Next" at bounding box center [1508, 679] width 29 height 13
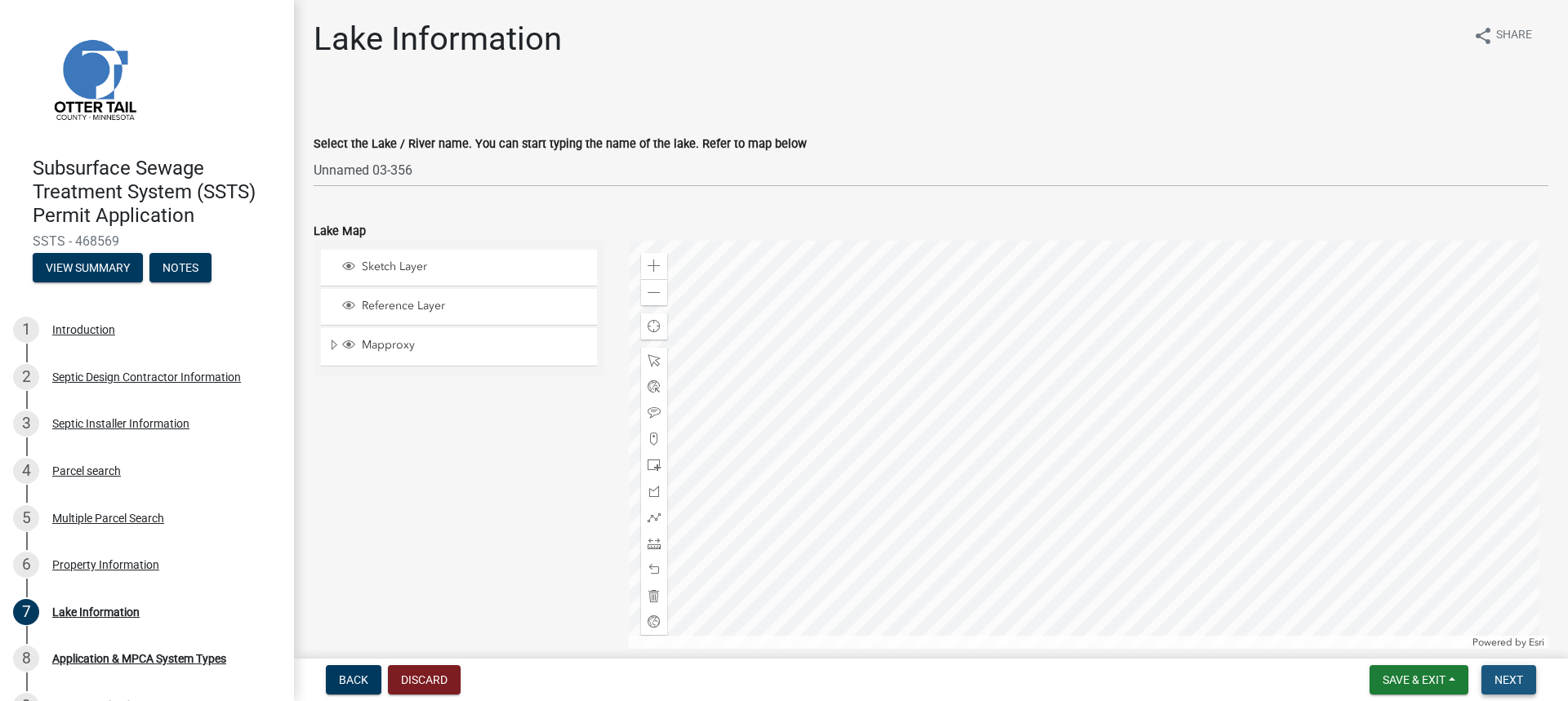
click at [1499, 676] on span "Next" at bounding box center [1508, 679] width 29 height 13
click at [1498, 676] on span "Next" at bounding box center [1508, 679] width 29 height 13
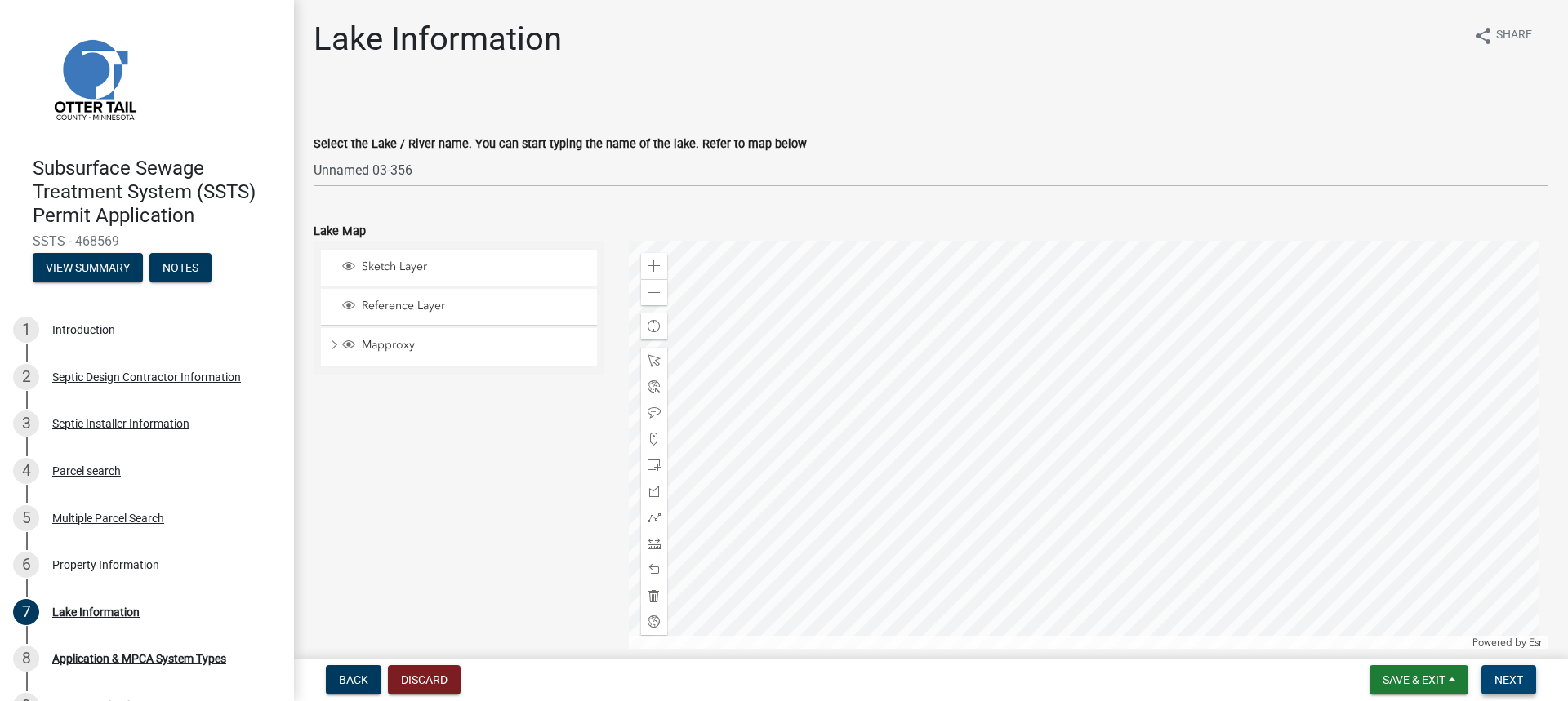
click at [1498, 676] on span "Next" at bounding box center [1508, 679] width 29 height 13
click at [1101, 470] on div at bounding box center [1088, 444] width 921 height 408
click at [1442, 681] on span "Save & Exit" at bounding box center [1414, 679] width 63 height 13
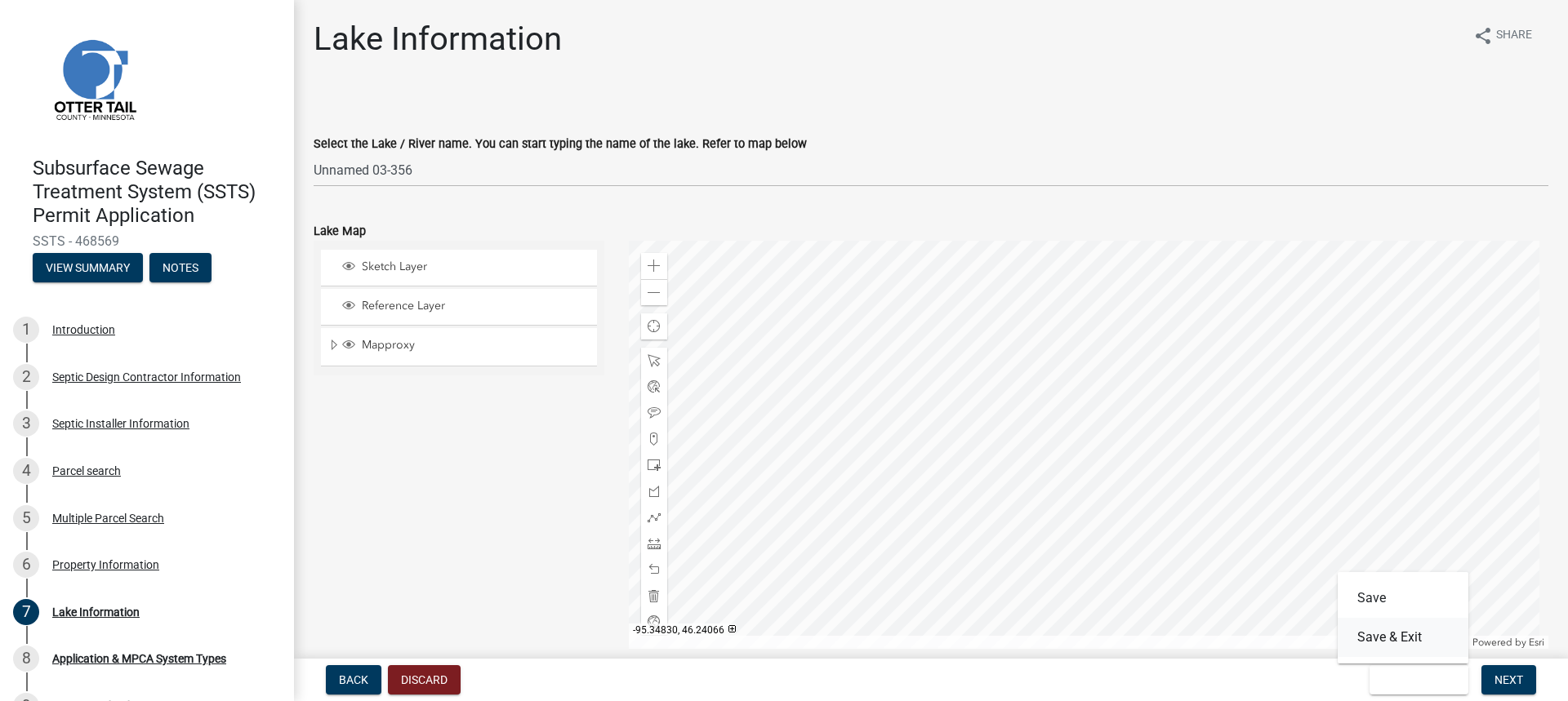
click at [1414, 637] on button "Save & Exit" at bounding box center [1402, 636] width 131 height 39
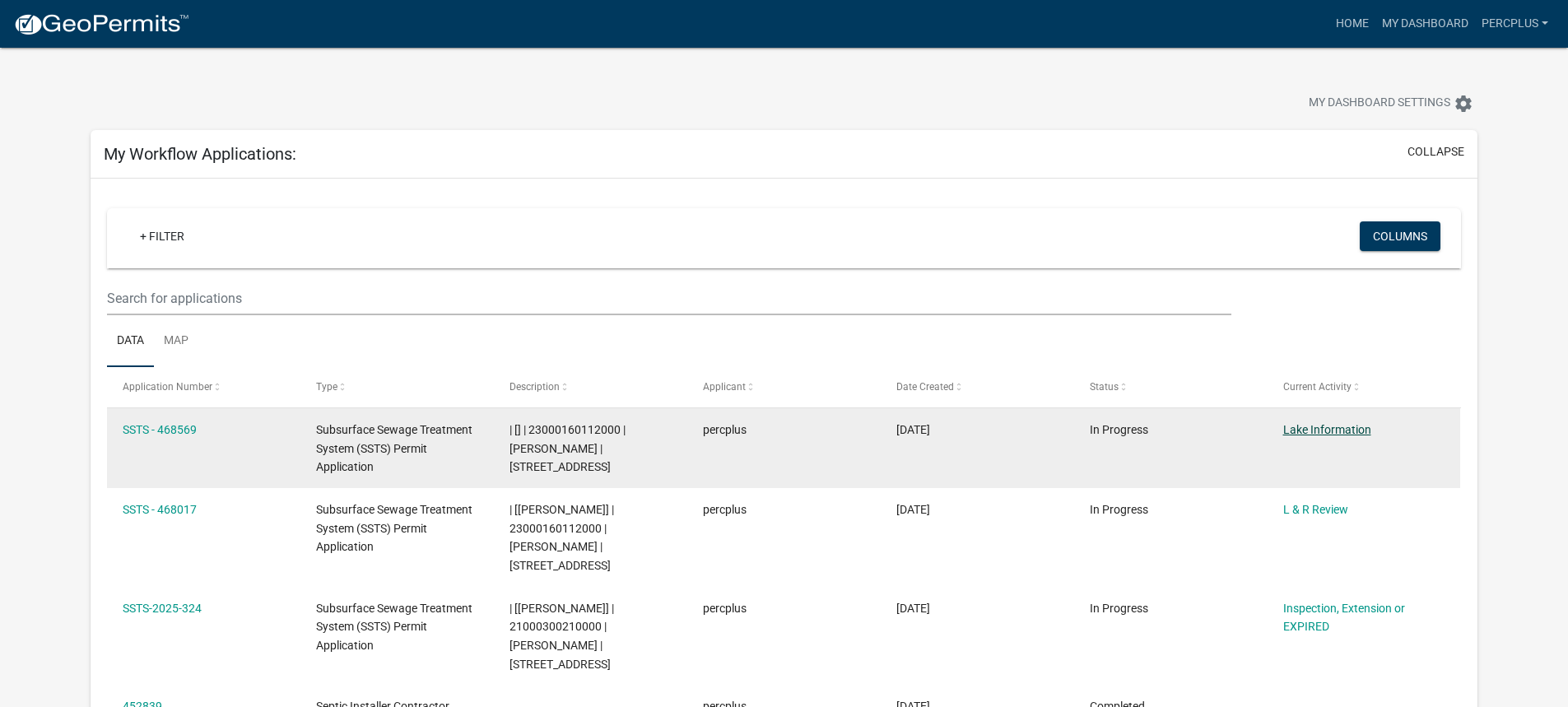
click at [1323, 424] on link "Lake Information" at bounding box center [1327, 429] width 88 height 13
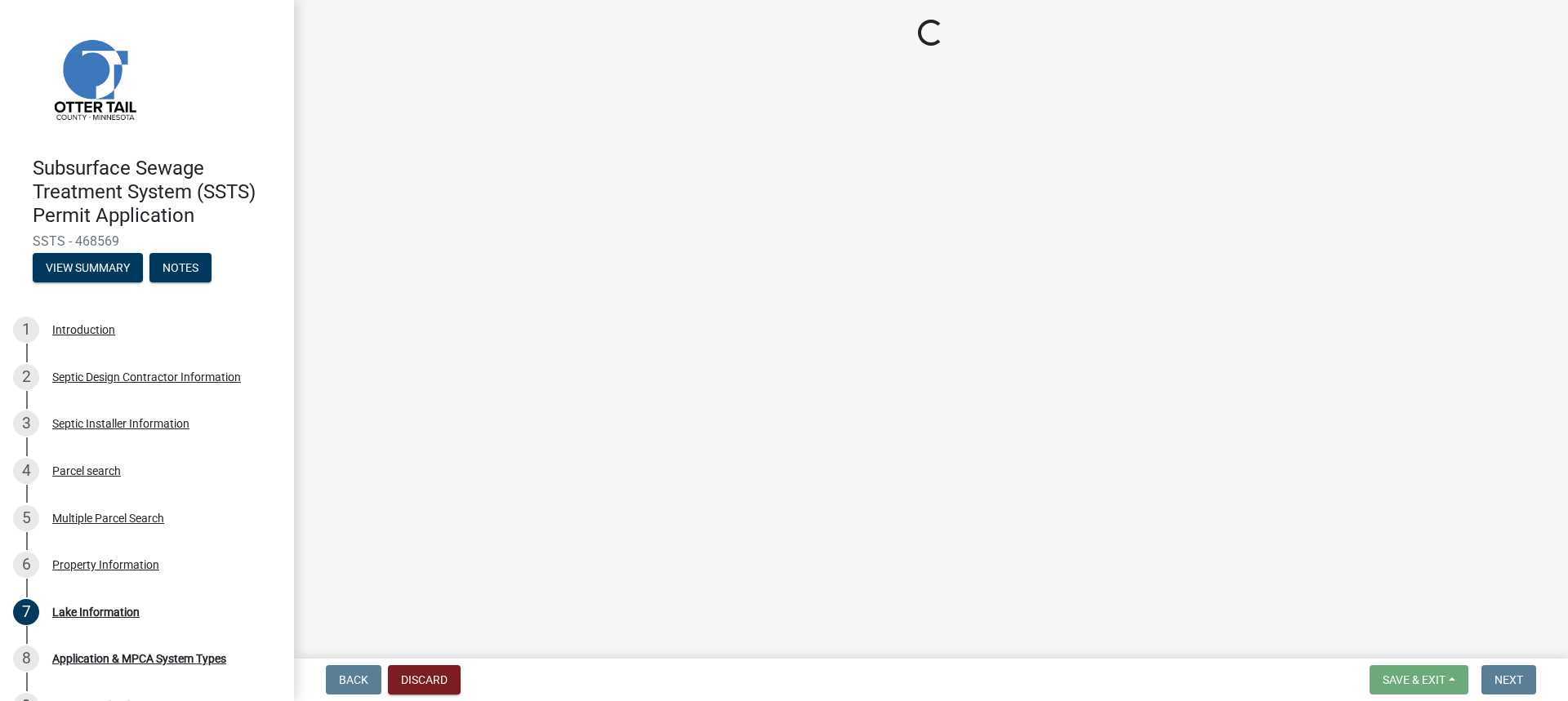
select select "c68455c4-e570-48ab-b728-a204354a7520"
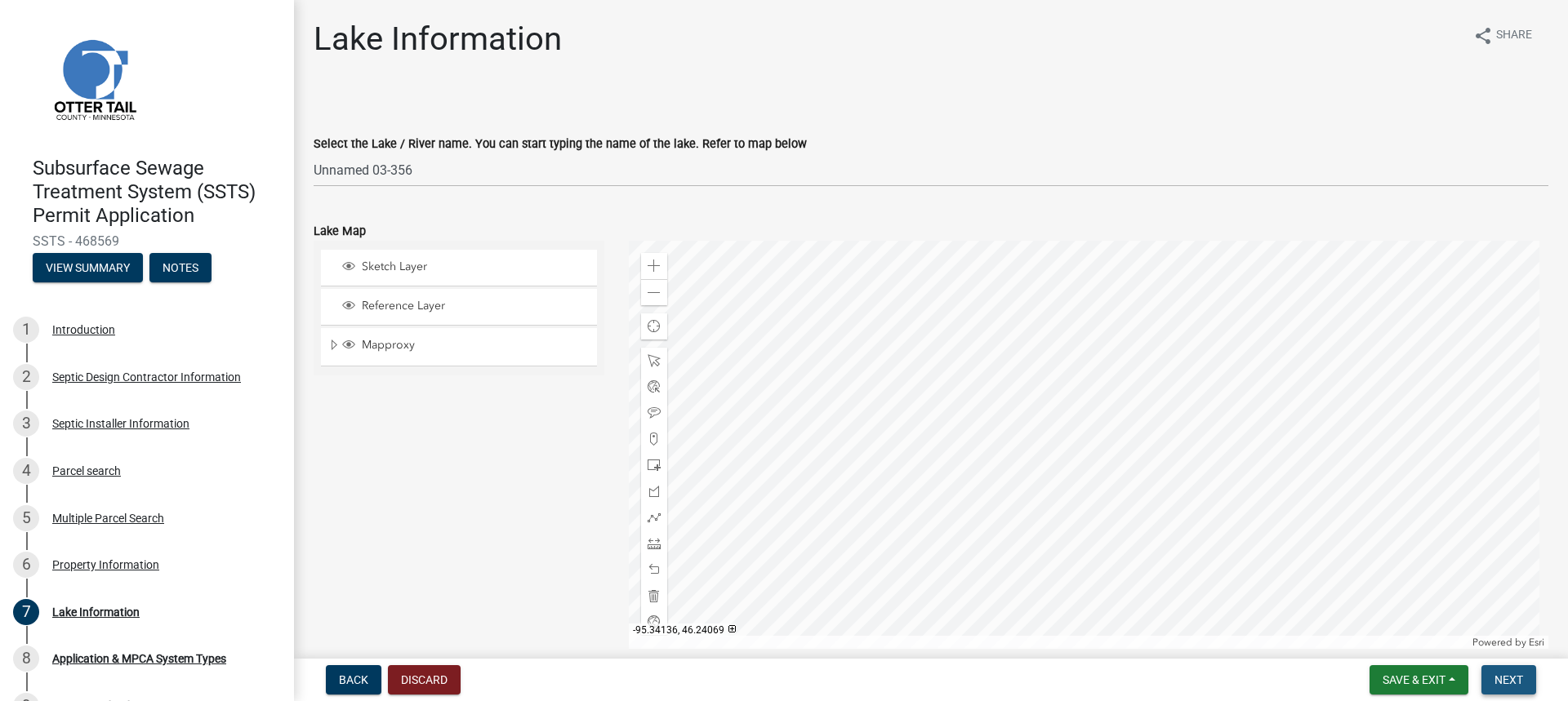
click at [1516, 673] on span "Next" at bounding box center [1508, 679] width 29 height 13
click at [1404, 678] on span "Save & Exit" at bounding box center [1414, 679] width 63 height 13
click at [1394, 633] on button "Save & Exit" at bounding box center [1402, 636] width 131 height 39
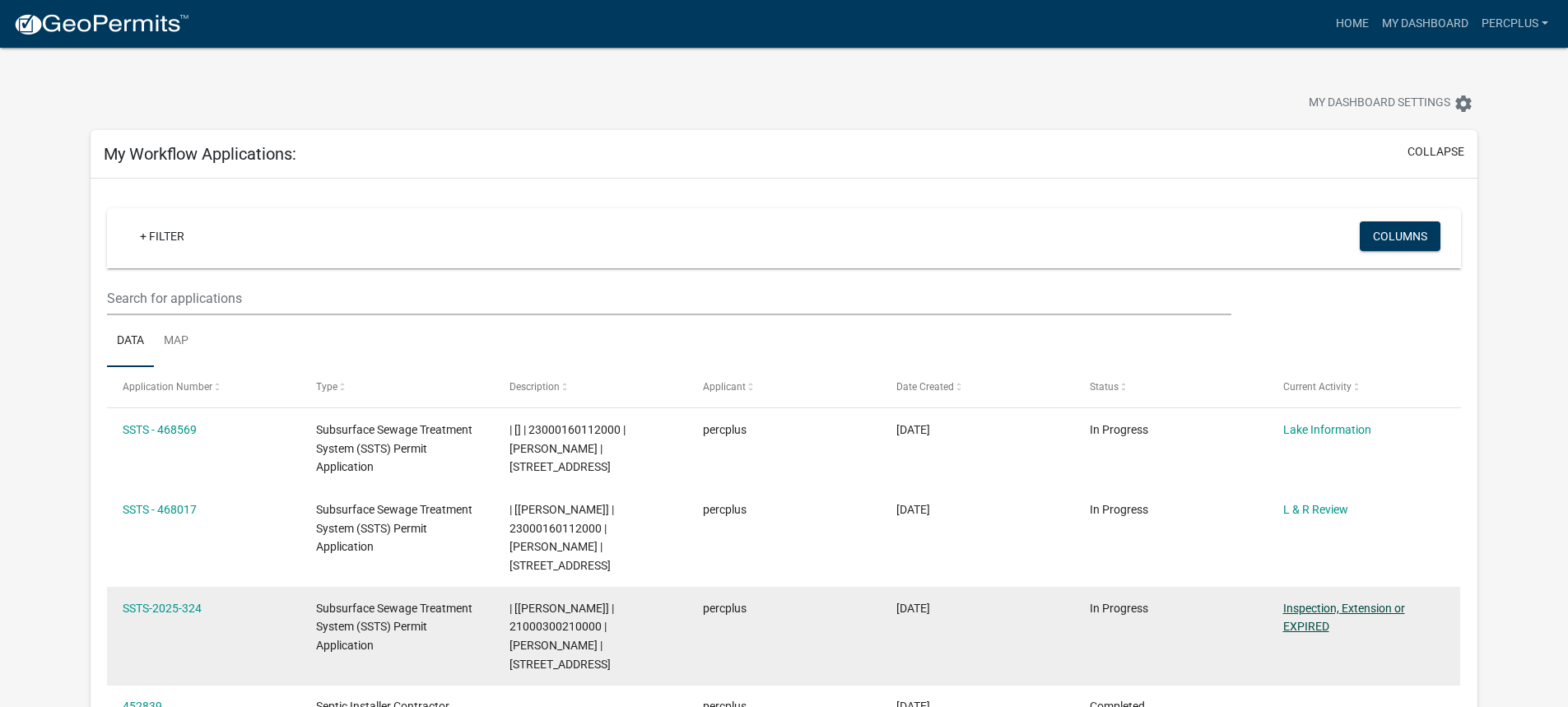
click at [1312, 602] on link "Inspection, Extension or EXPIRED" at bounding box center [1344, 617] width 122 height 32
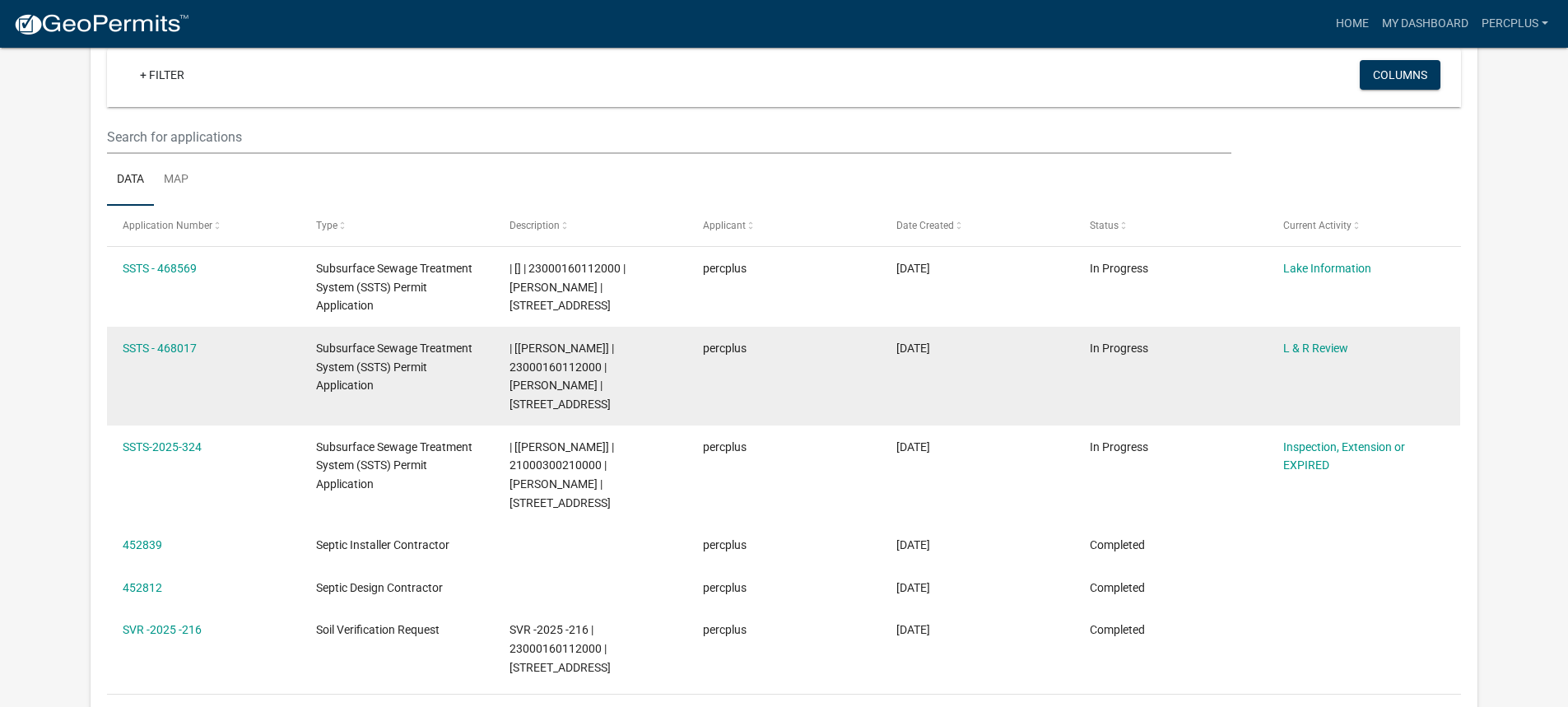
scroll to position [164, 0]
click at [1300, 339] on link "L & R Review" at bounding box center [1316, 344] width 65 height 13
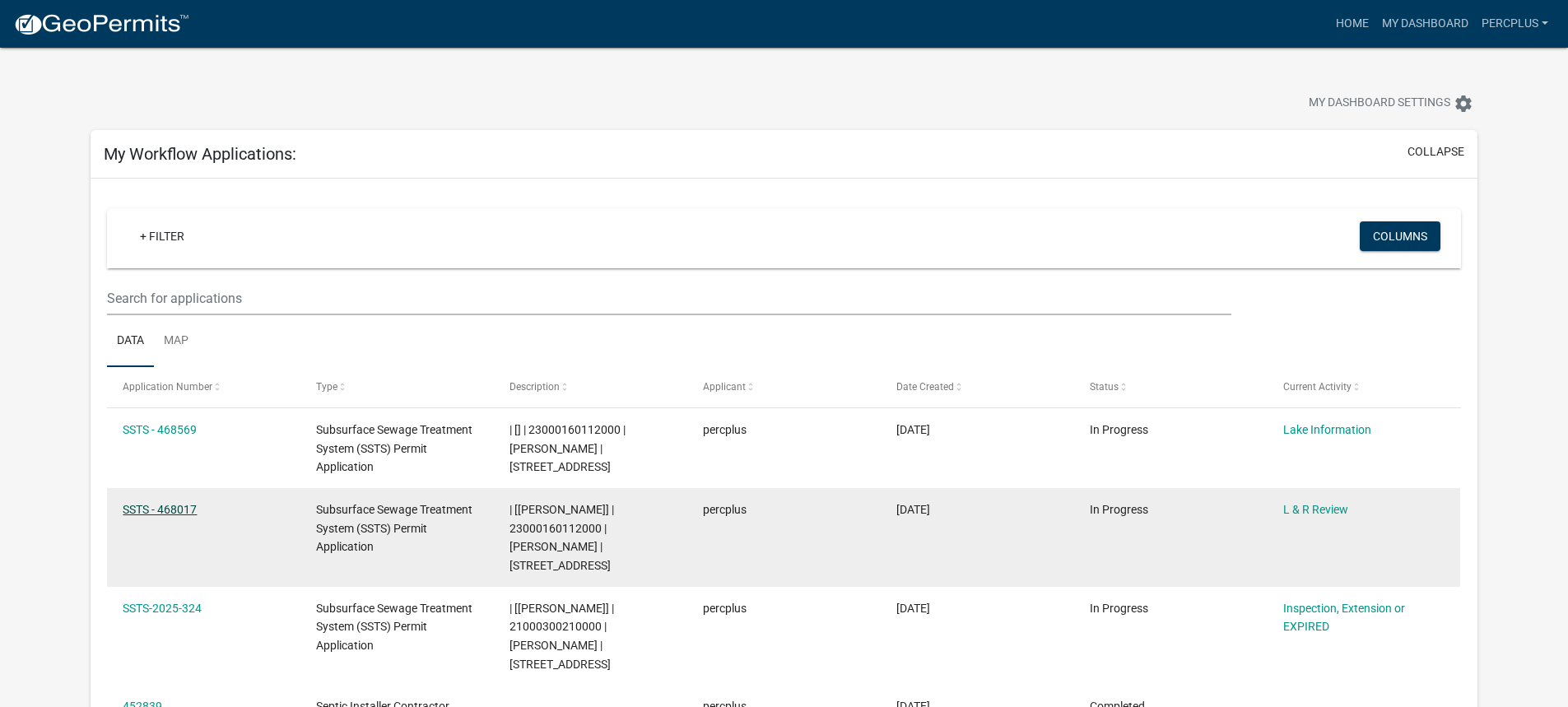
click at [170, 506] on link "SSTS - 468017" at bounding box center [159, 509] width 74 height 13
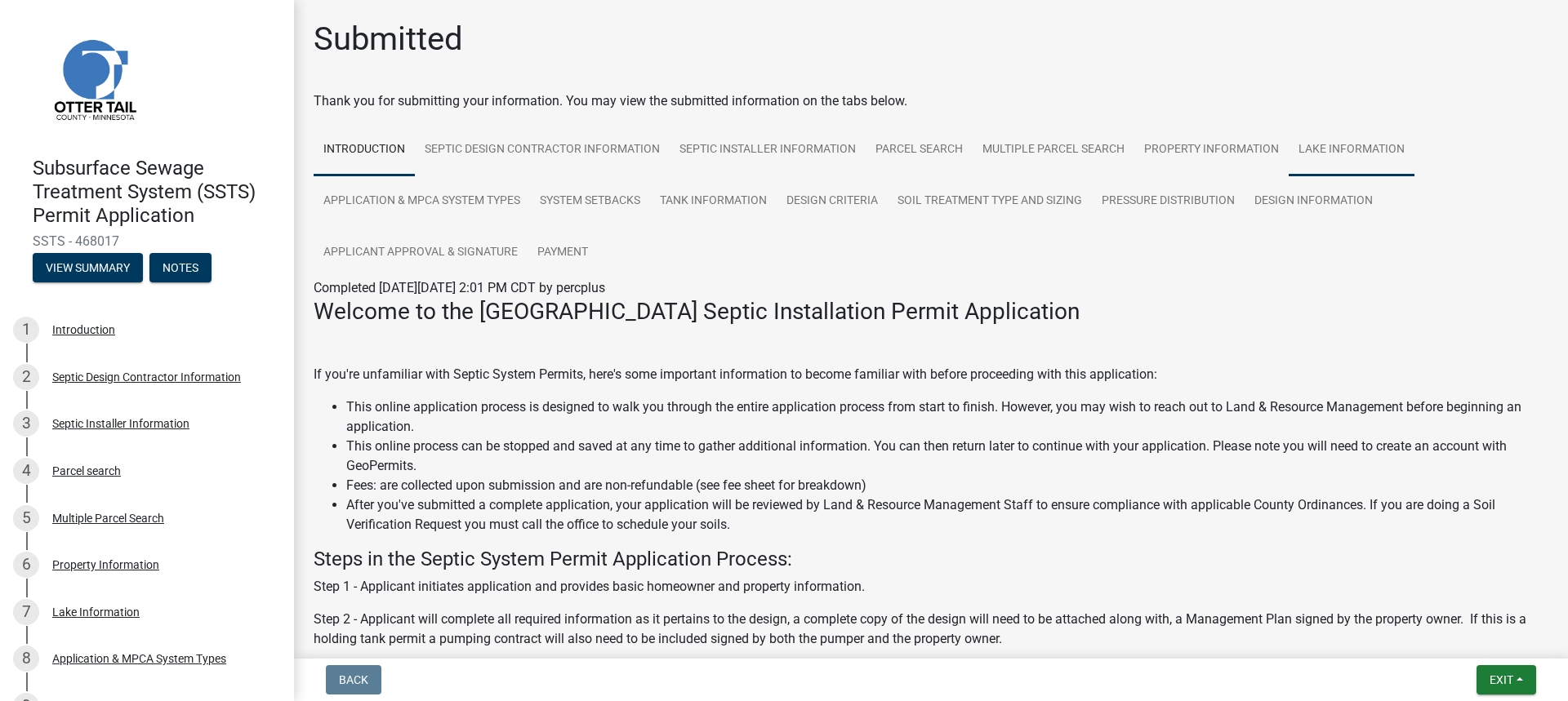
click at [1380, 145] on link "Lake Information" at bounding box center [1351, 150] width 125 height 52
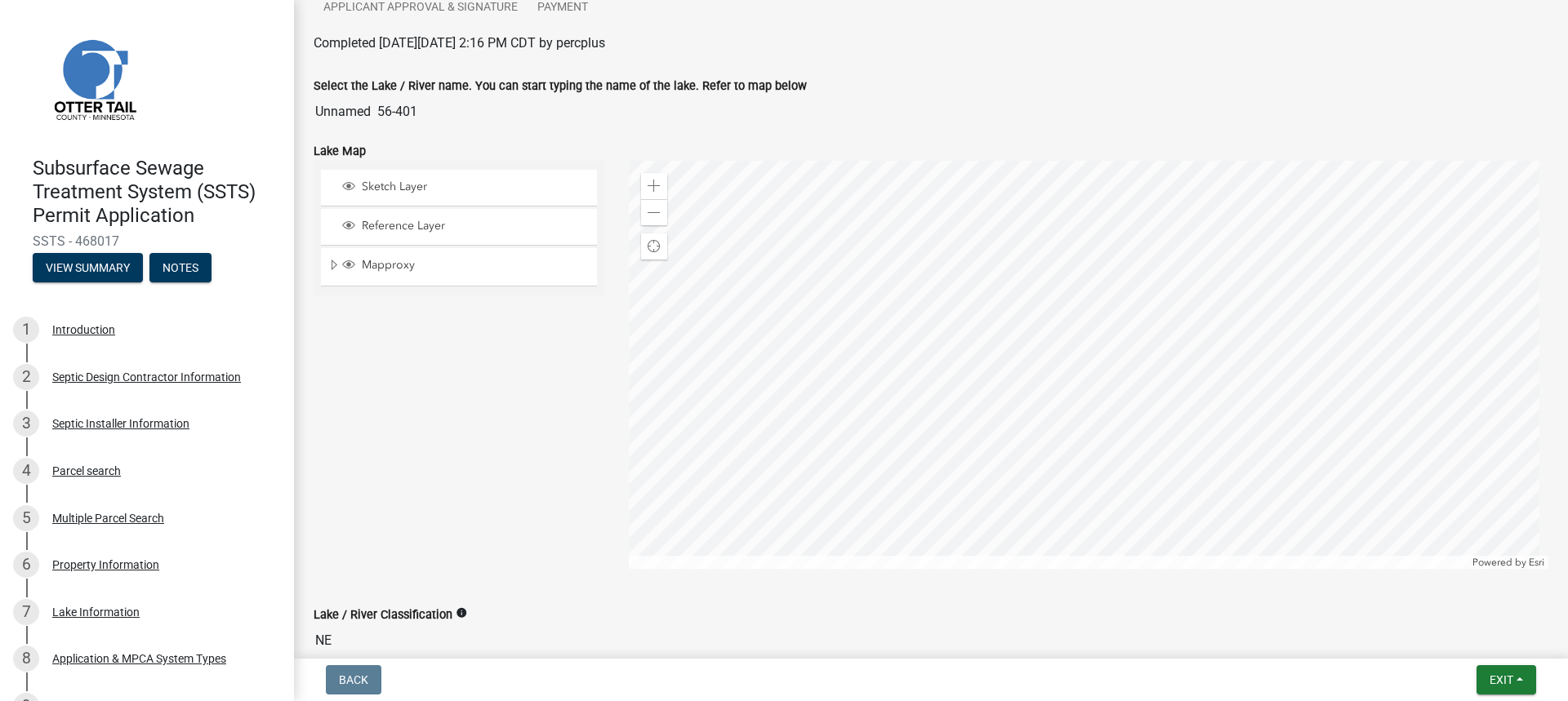
scroll to position [163, 0]
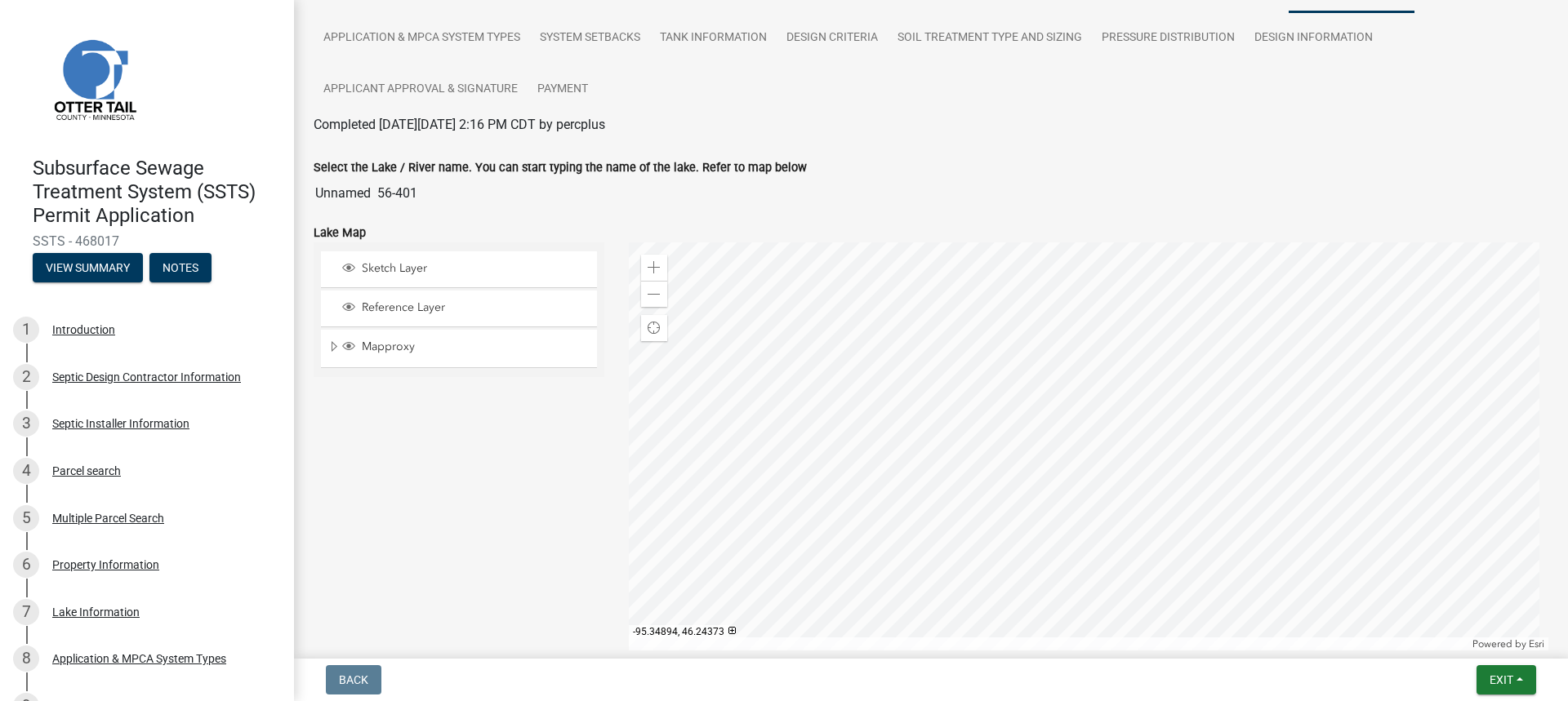
click at [1155, 462] on div at bounding box center [1088, 446] width 921 height 408
click at [371, 195] on input "Unnamed 56-401" at bounding box center [931, 193] width 1234 height 32
click at [442, 187] on input "Unnamed 56-401" at bounding box center [931, 193] width 1234 height 32
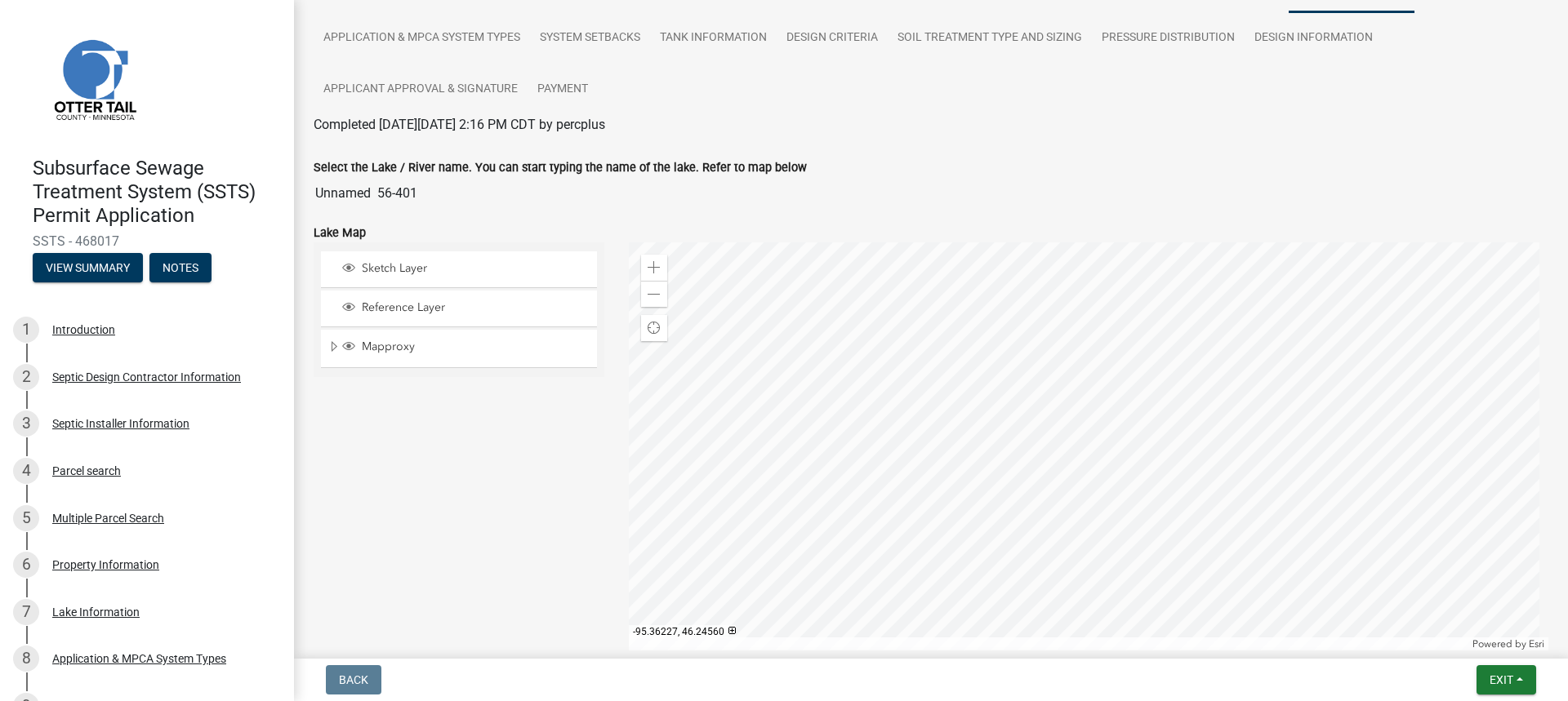
click at [436, 193] on input "Unnamed 56-401" at bounding box center [931, 193] width 1234 height 32
click at [1510, 676] on span "Exit" at bounding box center [1501, 679] width 23 height 13
click at [1488, 632] on button "Save & Exit" at bounding box center [1470, 636] width 131 height 39
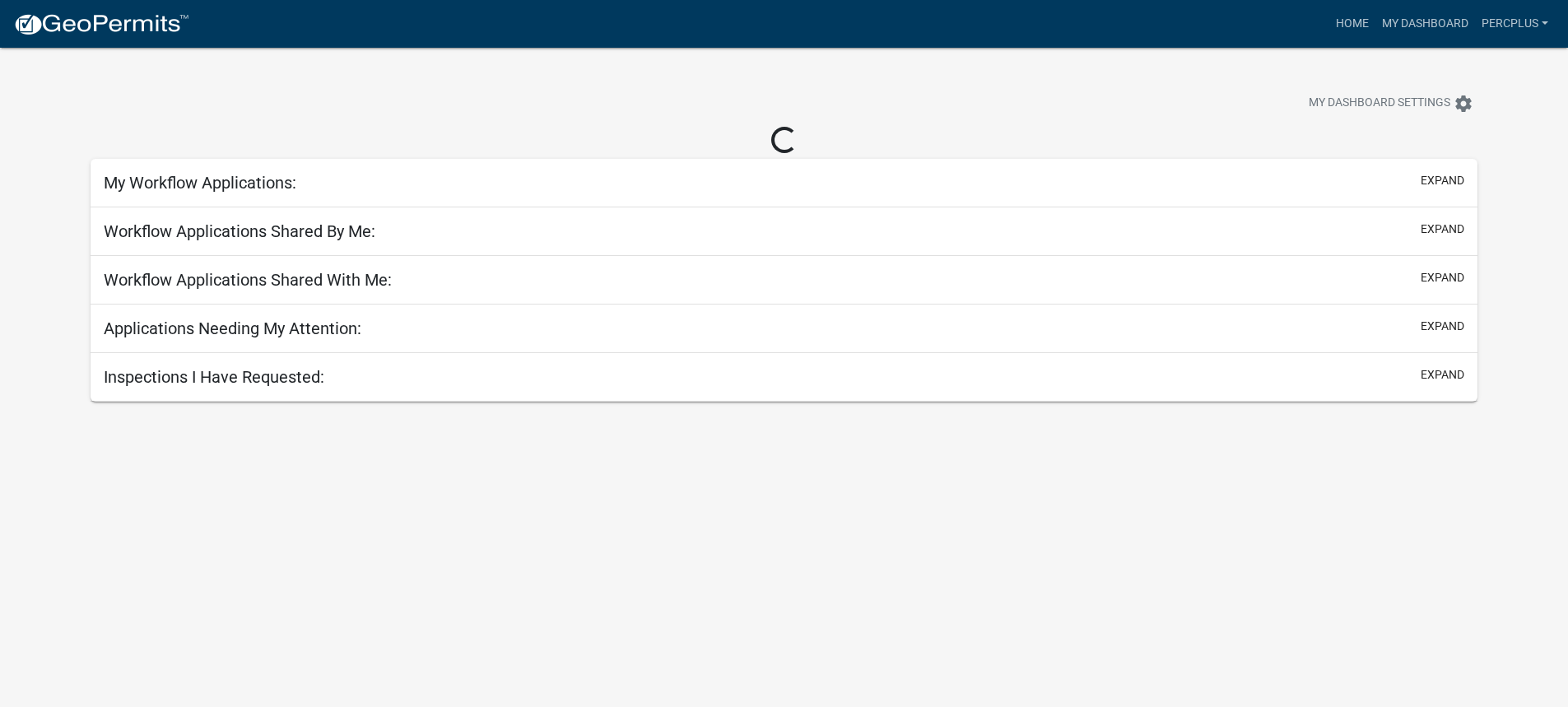
click at [1500, 637] on body "Internet Explorer does NOT work with GeoPermits. Get a new browser for more sec…" at bounding box center [784, 402] width 1568 height 707
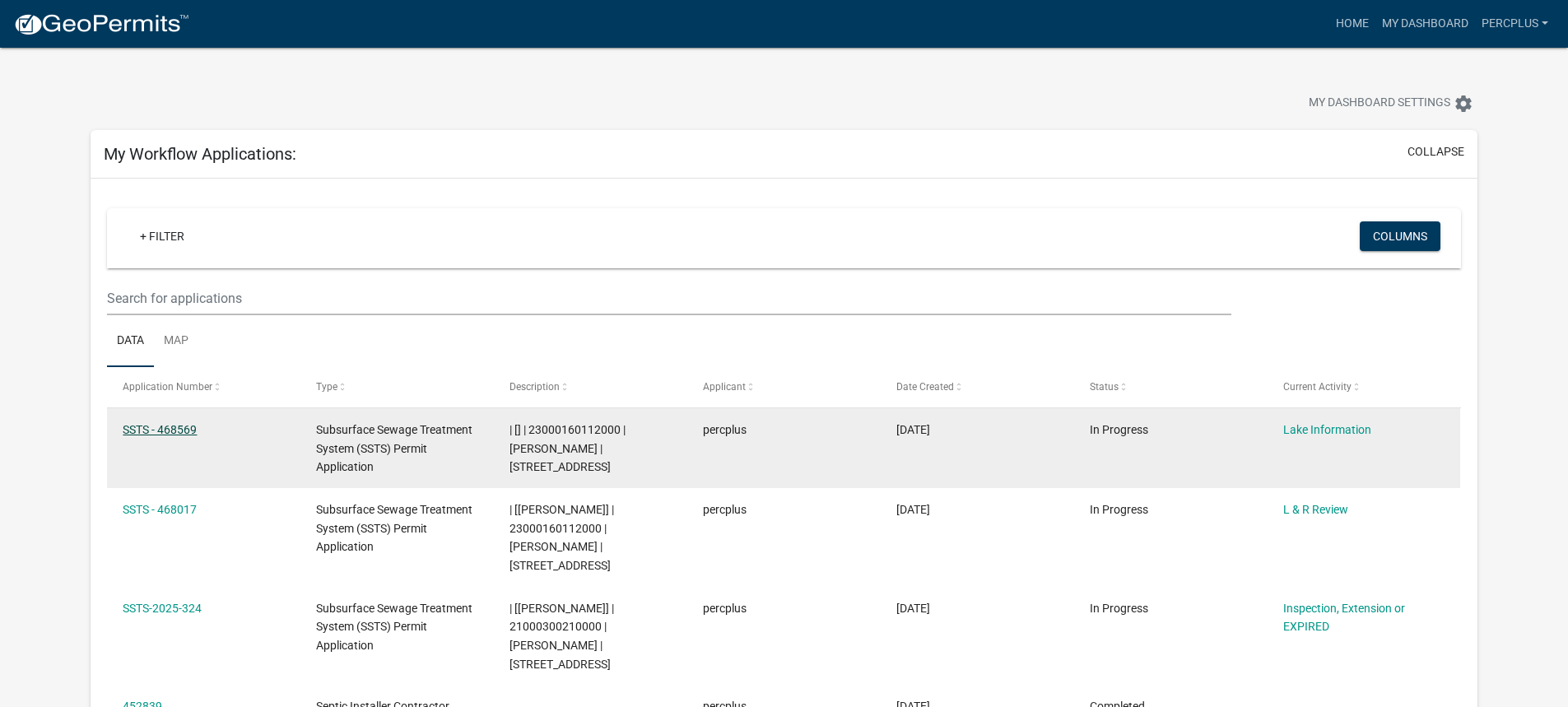
click at [182, 427] on link "SSTS - 468569" at bounding box center [159, 429] width 74 height 13
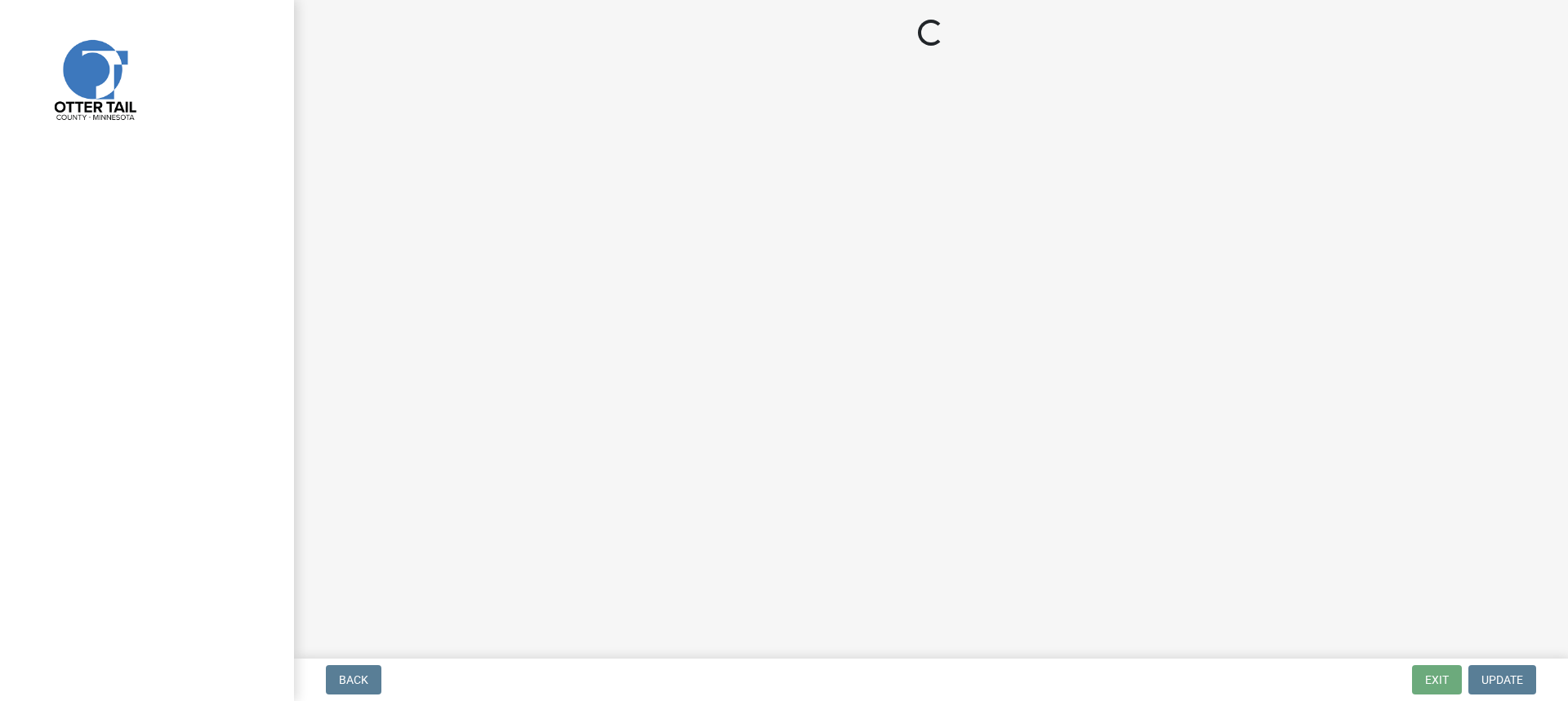
select select "c68455c4-e570-48ab-b728-a204354a7520"
